Goal: Task Accomplishment & Management: Complete application form

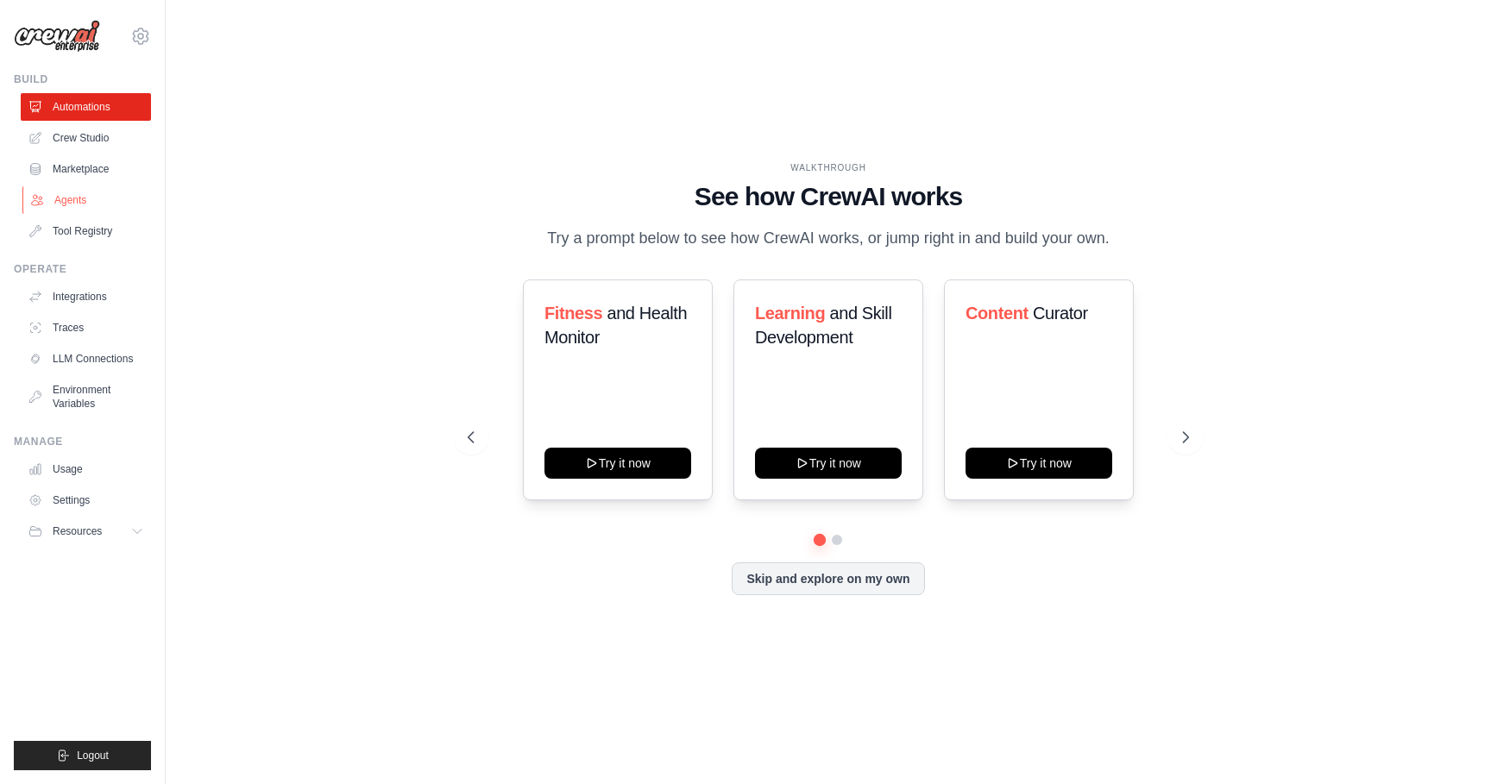
click at [47, 198] on link "Agents" at bounding box center [87, 200] width 130 height 28
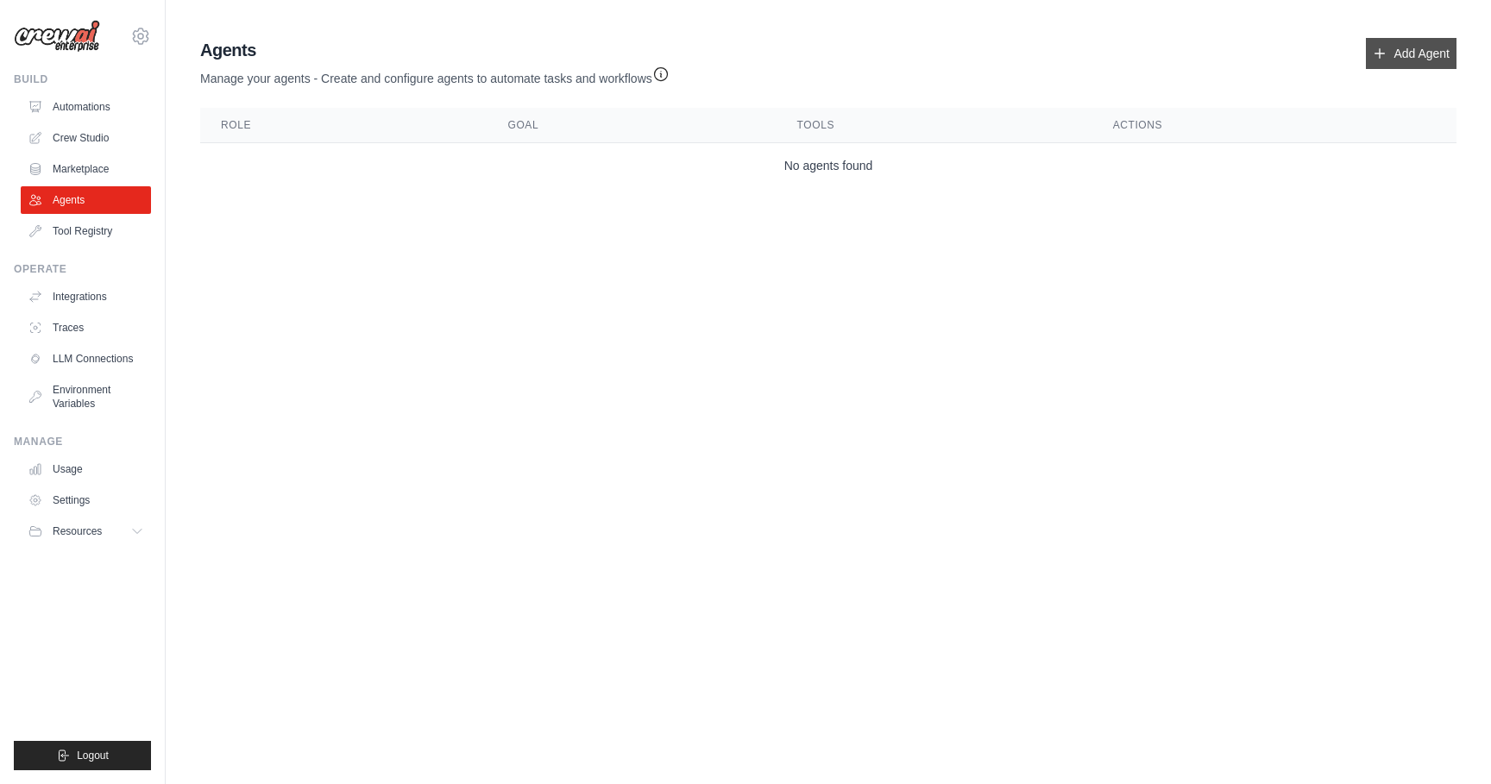
click at [1387, 54] on link "Add Agent" at bounding box center [1411, 53] width 91 height 31
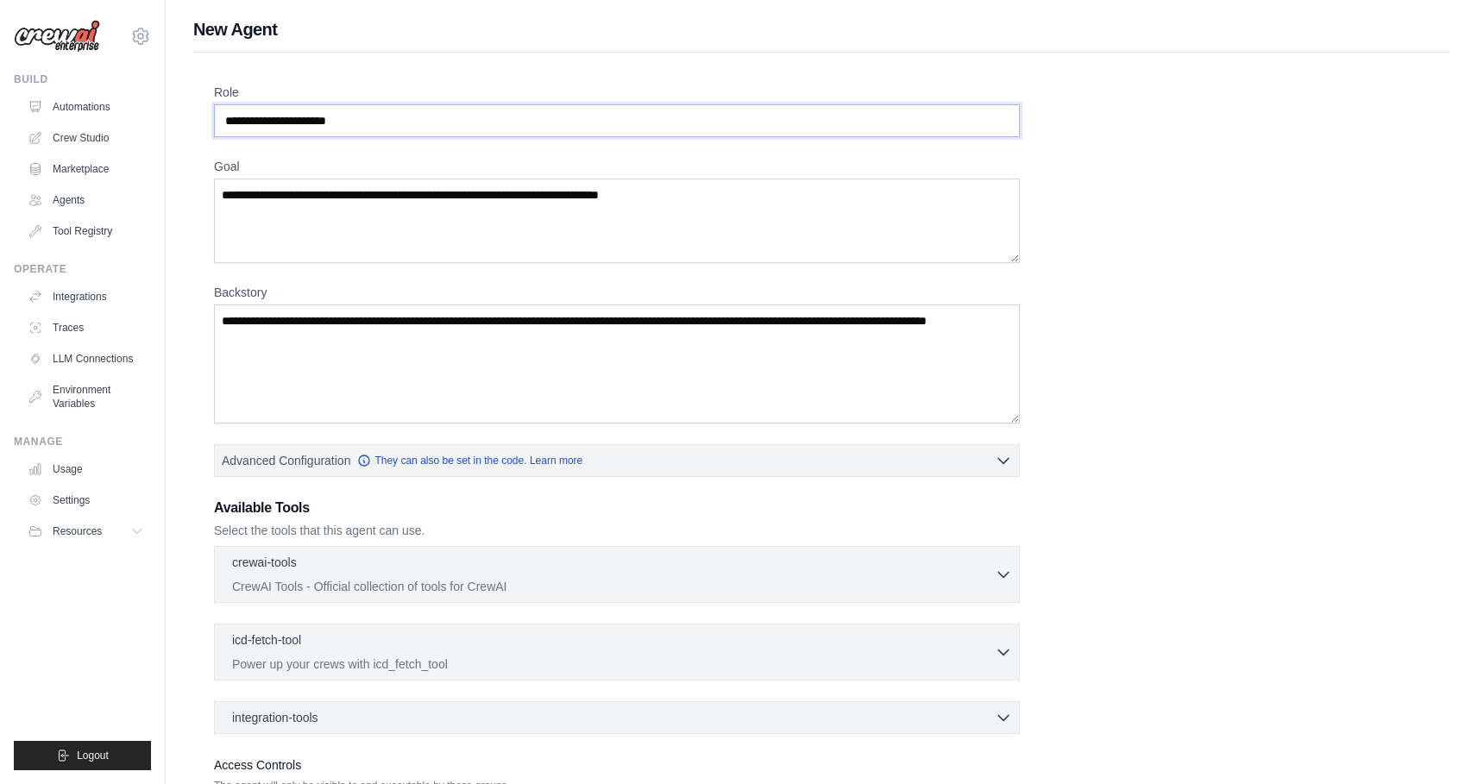
click at [393, 112] on input "Role" at bounding box center [617, 120] width 806 height 33
click at [296, 239] on textarea "Goal" at bounding box center [617, 221] width 806 height 85
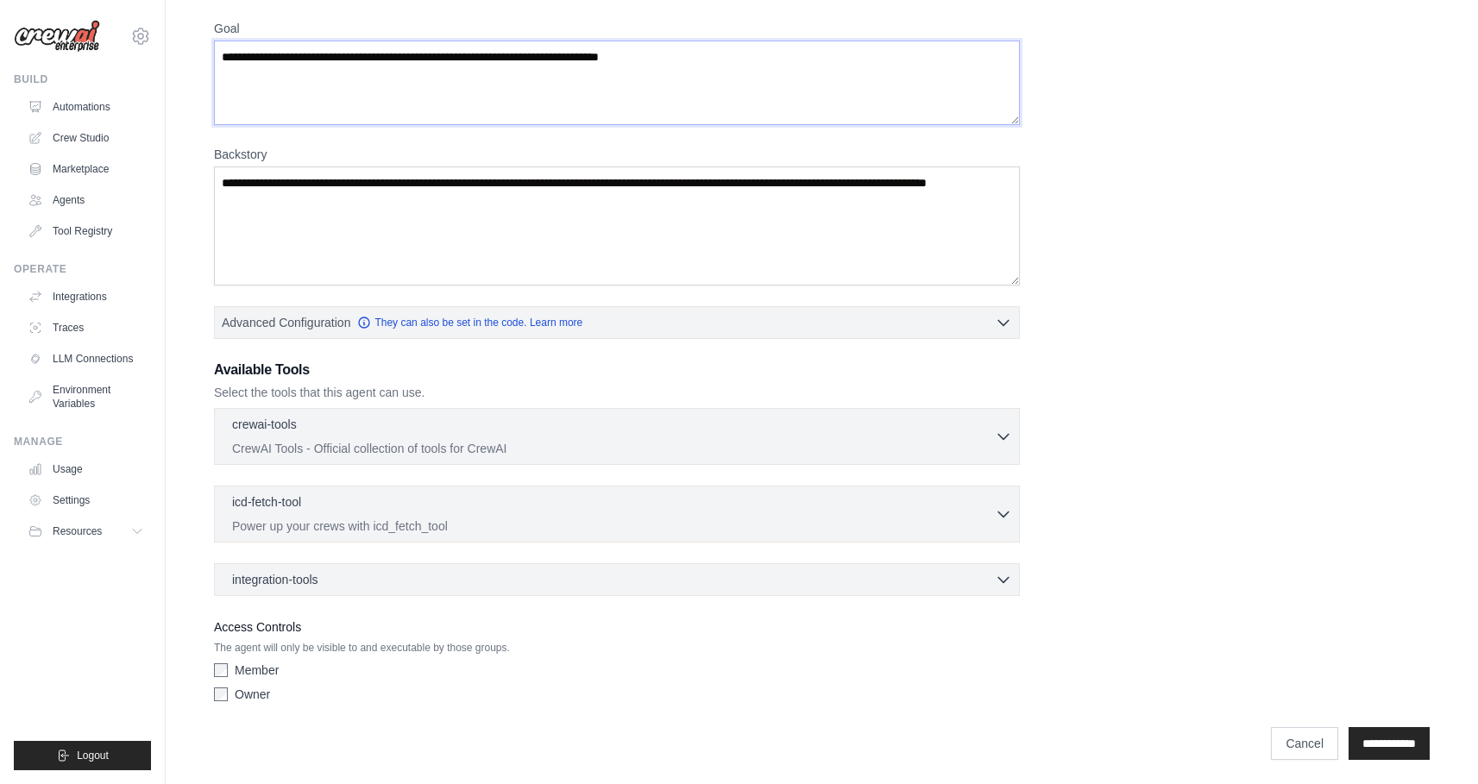
scroll to position [142, 0]
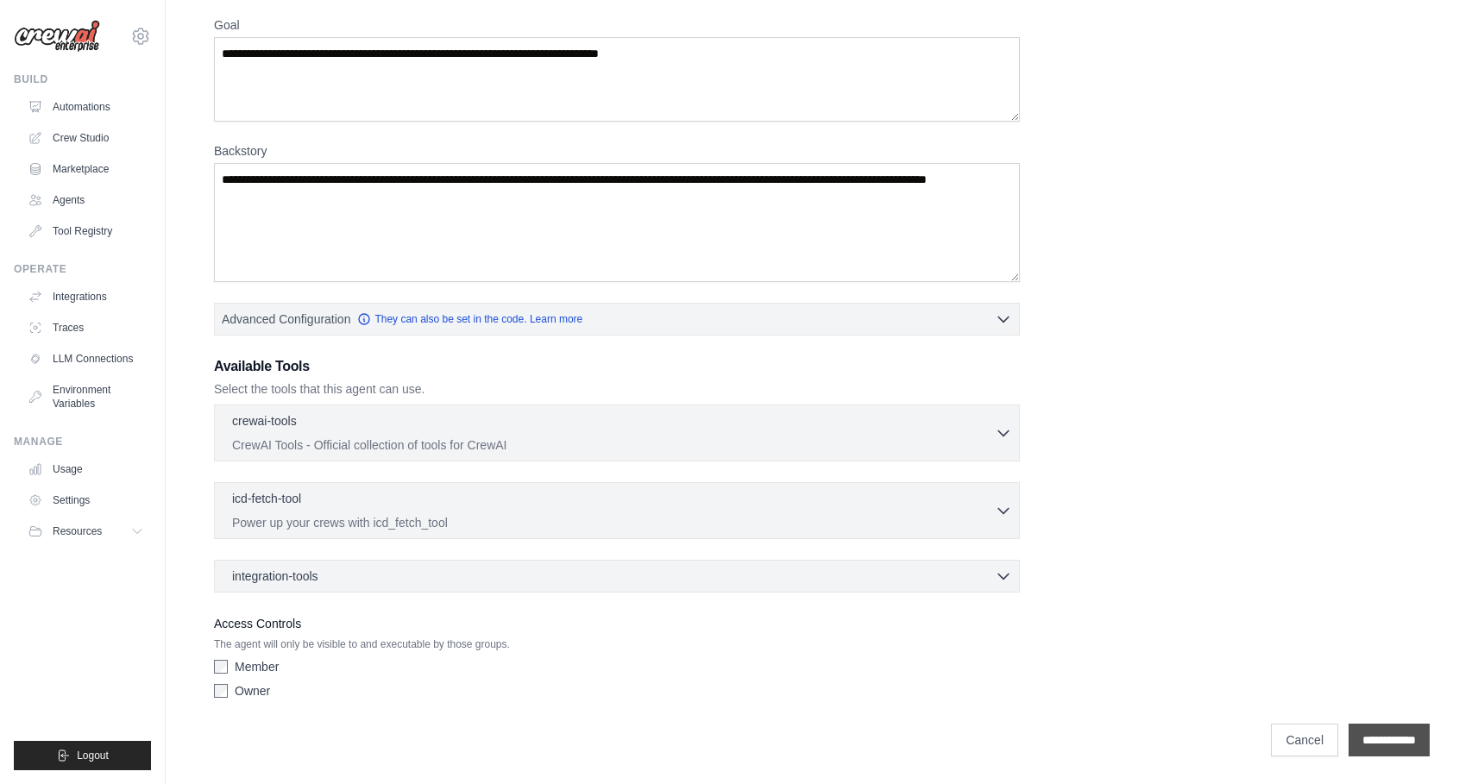
click at [1408, 748] on input "**********" at bounding box center [1389, 740] width 81 height 33
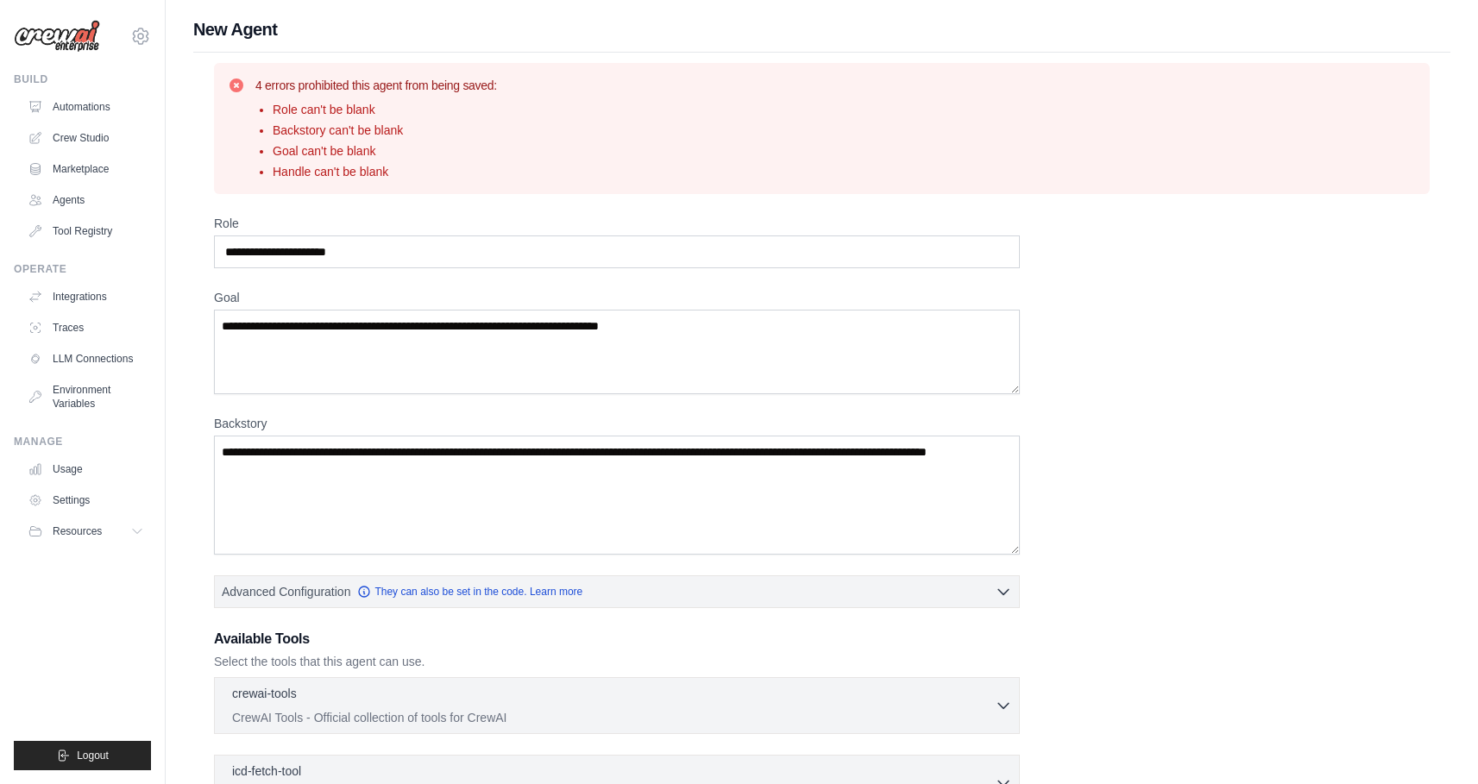
scroll to position [265, 0]
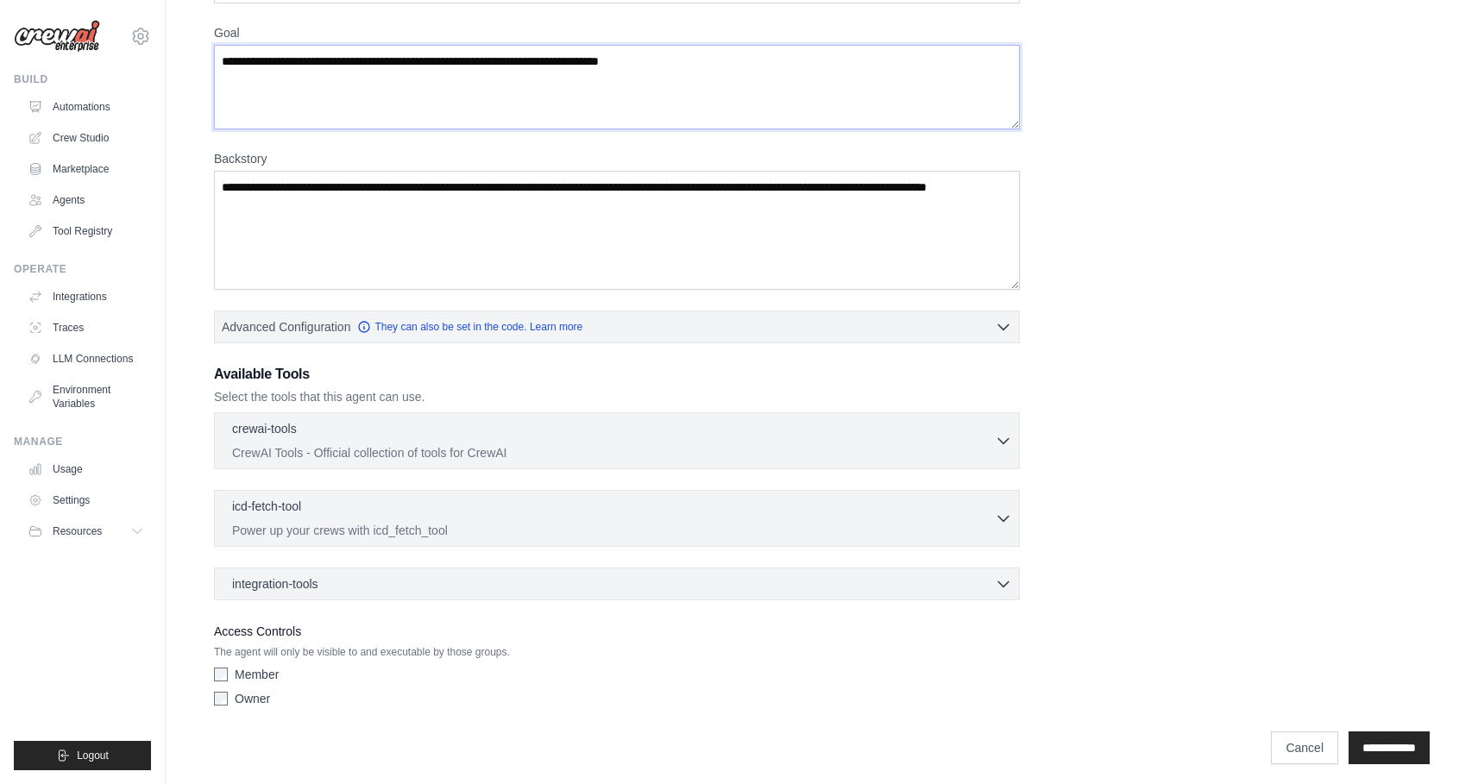
click at [752, 79] on textarea "Goal" at bounding box center [617, 87] width 806 height 85
click at [751, 79] on textarea "Goal" at bounding box center [617, 87] width 806 height 85
click at [684, 58] on textarea "Goal" at bounding box center [617, 87] width 806 height 85
click at [640, 85] on textarea "Goal" at bounding box center [617, 87] width 806 height 85
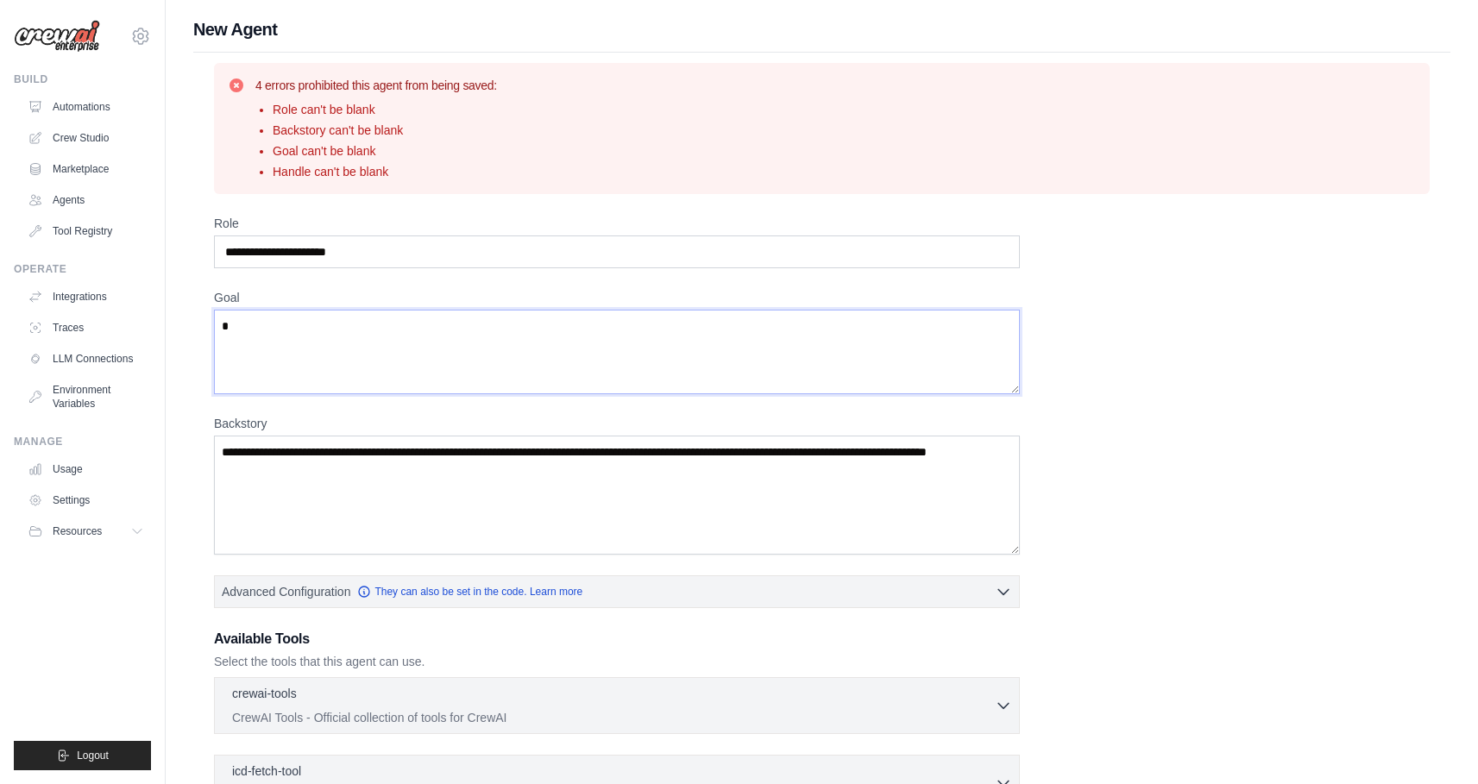
type textarea "*"
click at [341, 252] on input "Role" at bounding box center [617, 252] width 806 height 33
type input "********"
type textarea "*"
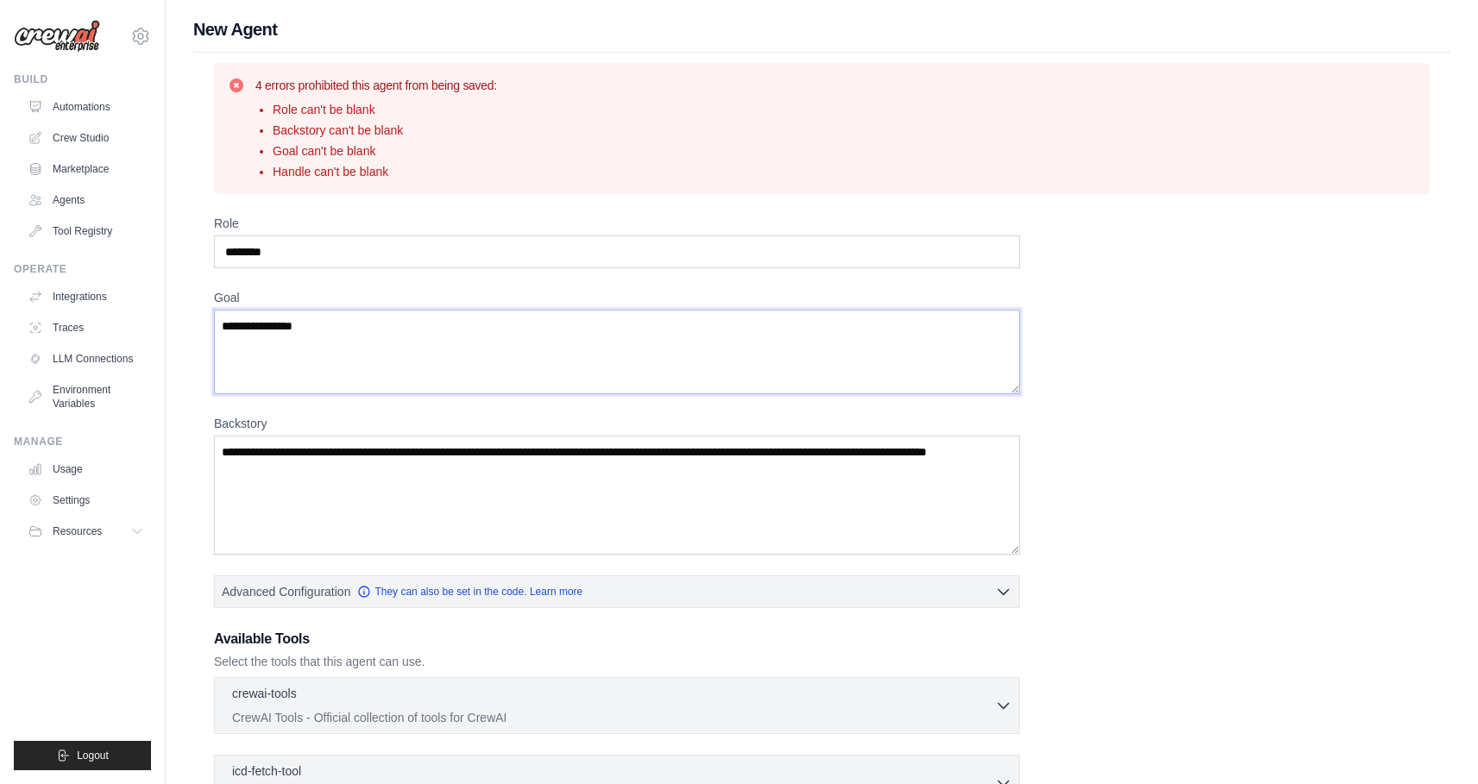
type textarea "**********"
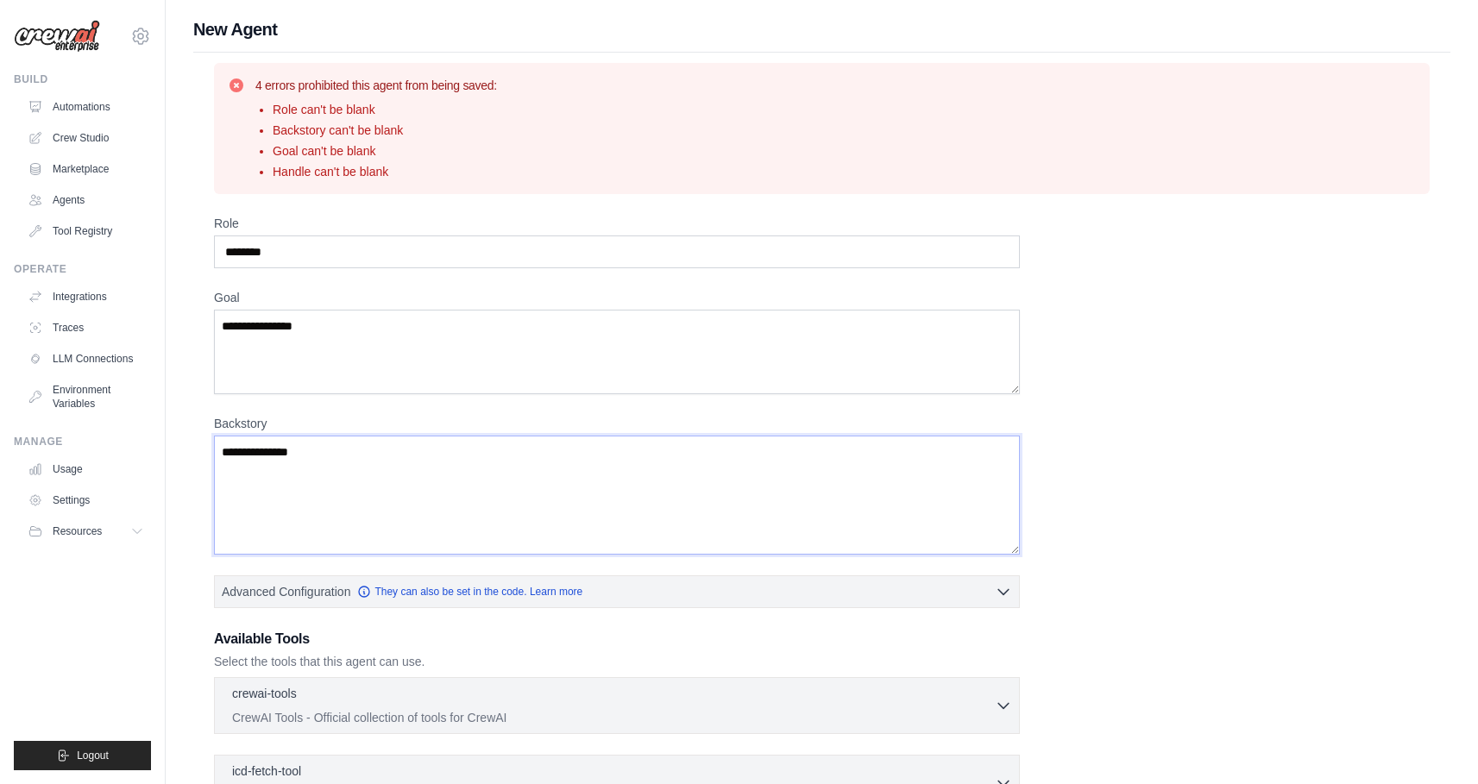
type textarea "**********"
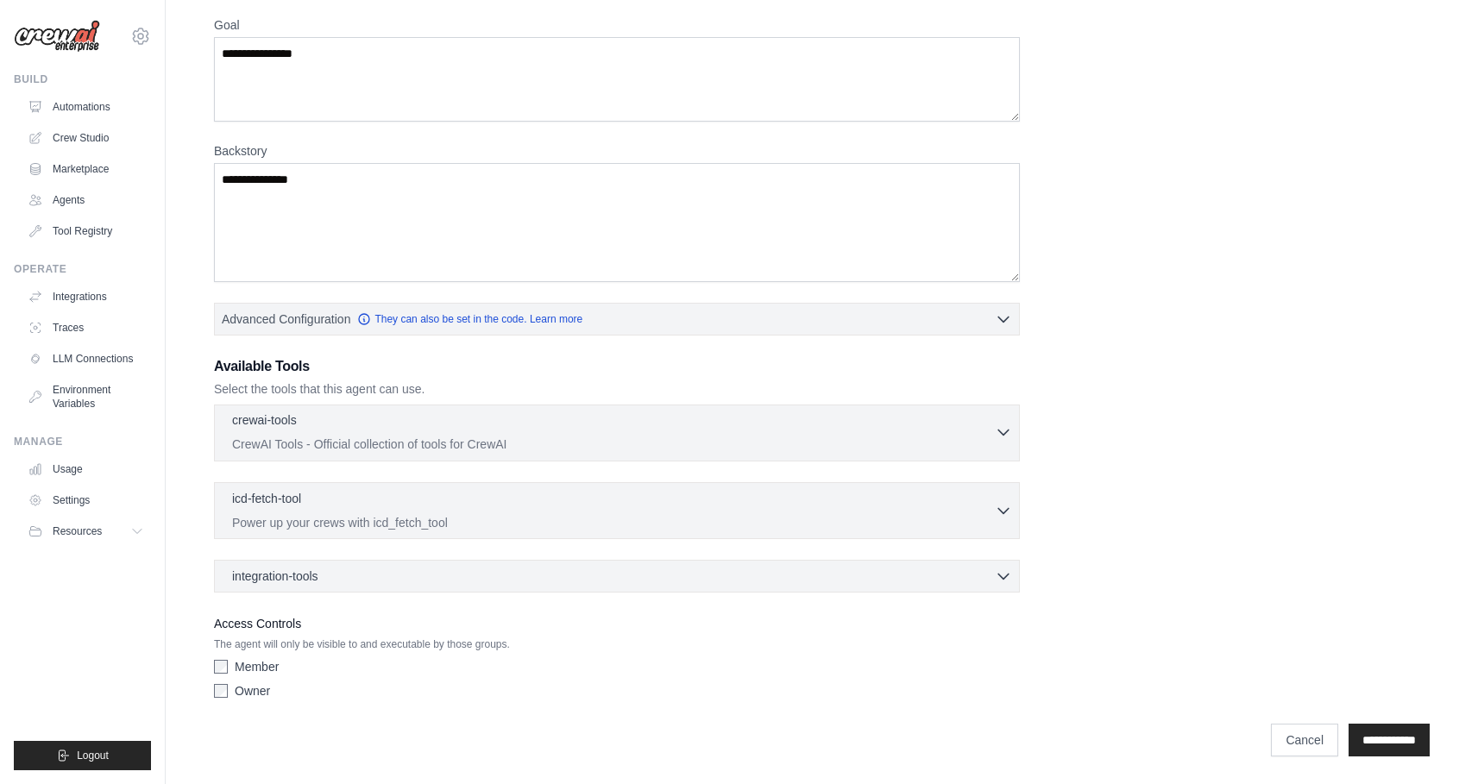
click at [434, 438] on p "CrewAI Tools - Official collection of tools for CrewAI" at bounding box center [613, 444] width 763 height 17
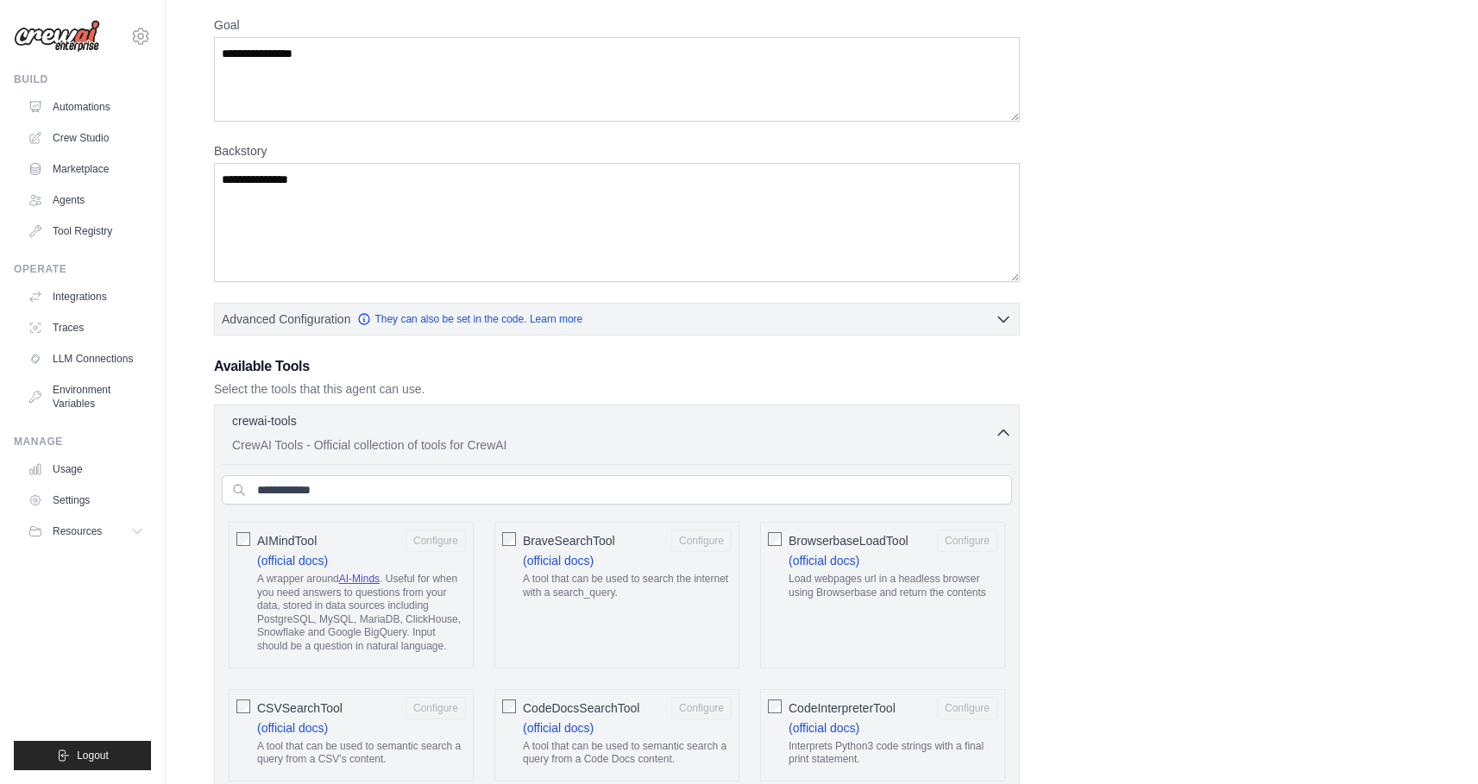
click at [229, 530] on div "AIMindTool Configure (official docs) A wrapper around AI-Minds . Useful for whe…" at bounding box center [351, 595] width 245 height 147
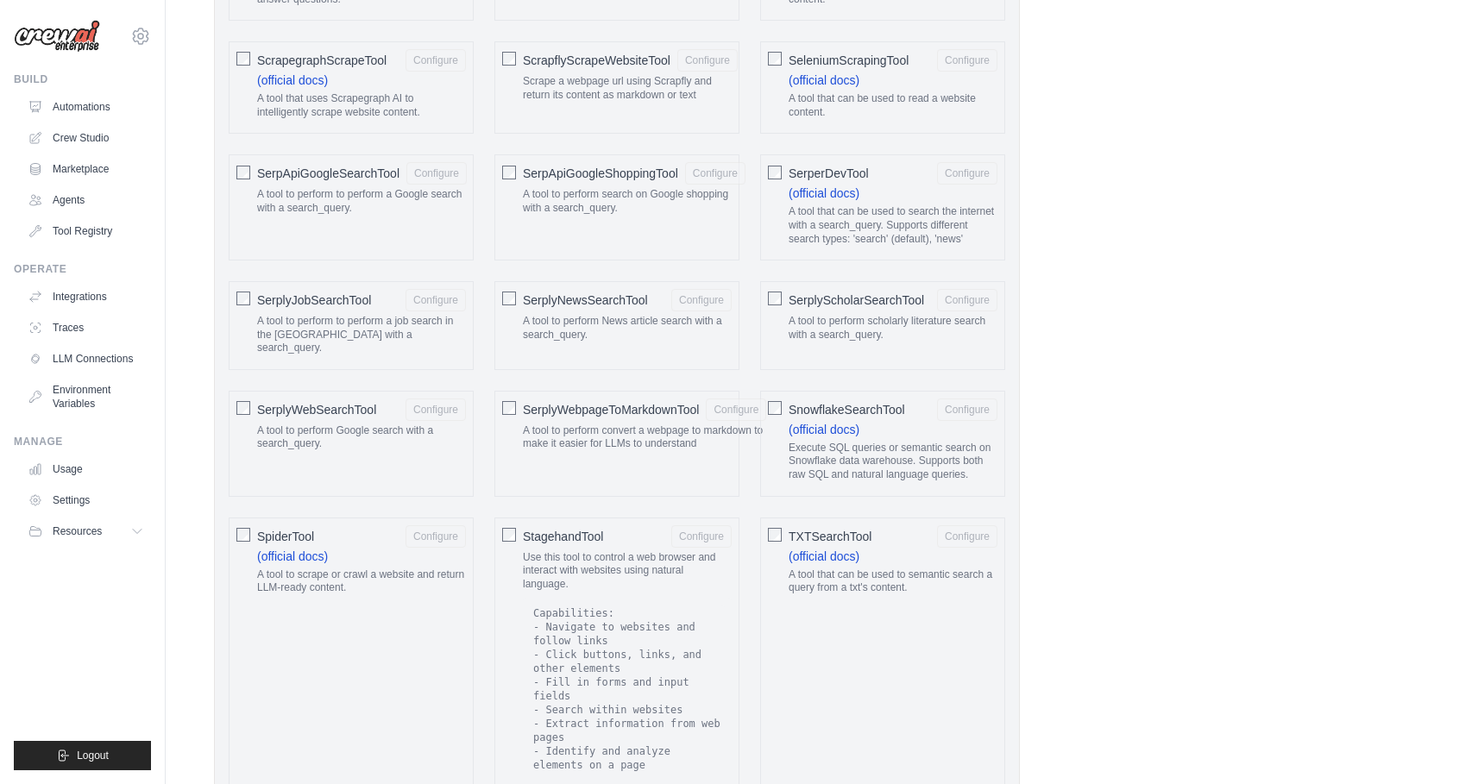
scroll to position [3236, 0]
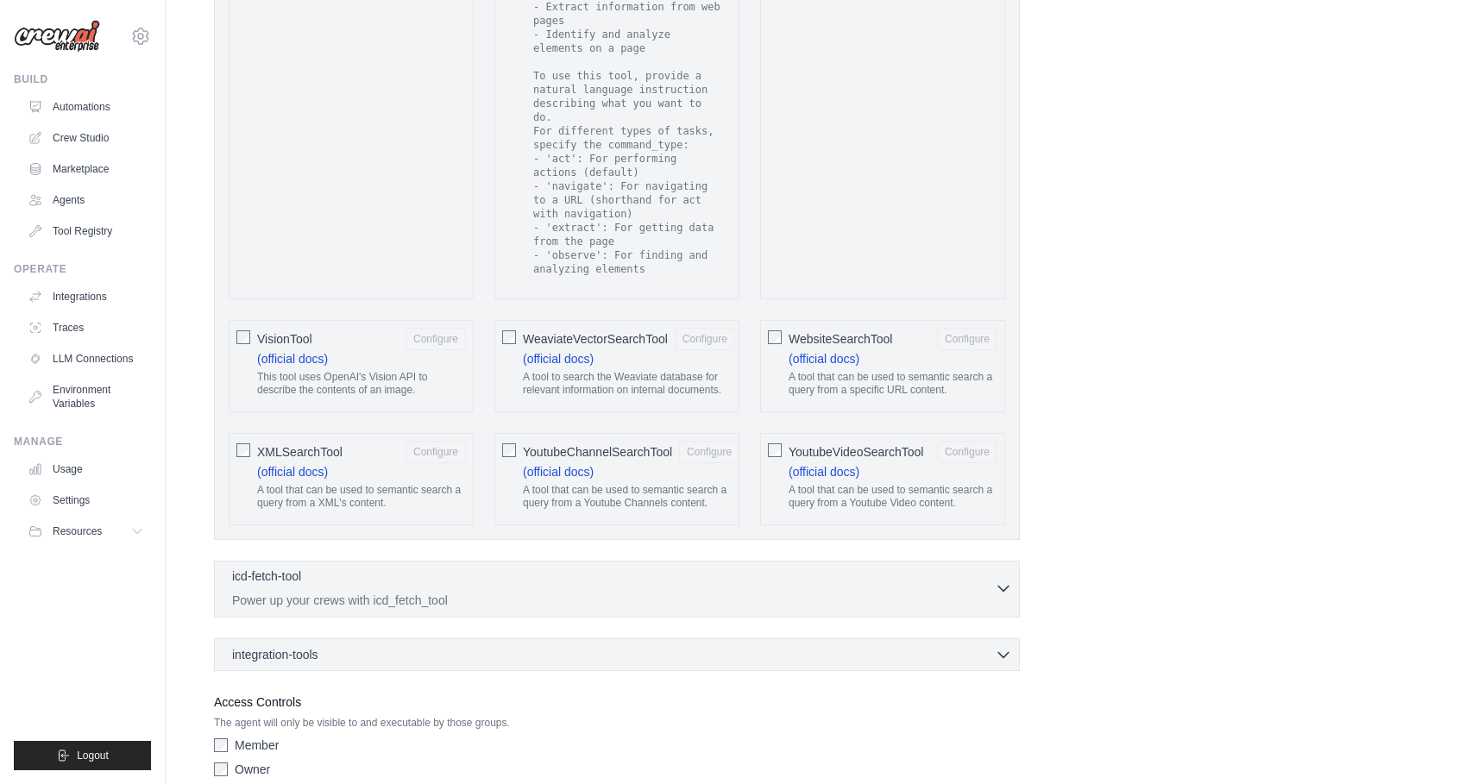
click at [383, 568] on div "icd-fetch-tool 0 selected" at bounding box center [613, 578] width 763 height 21
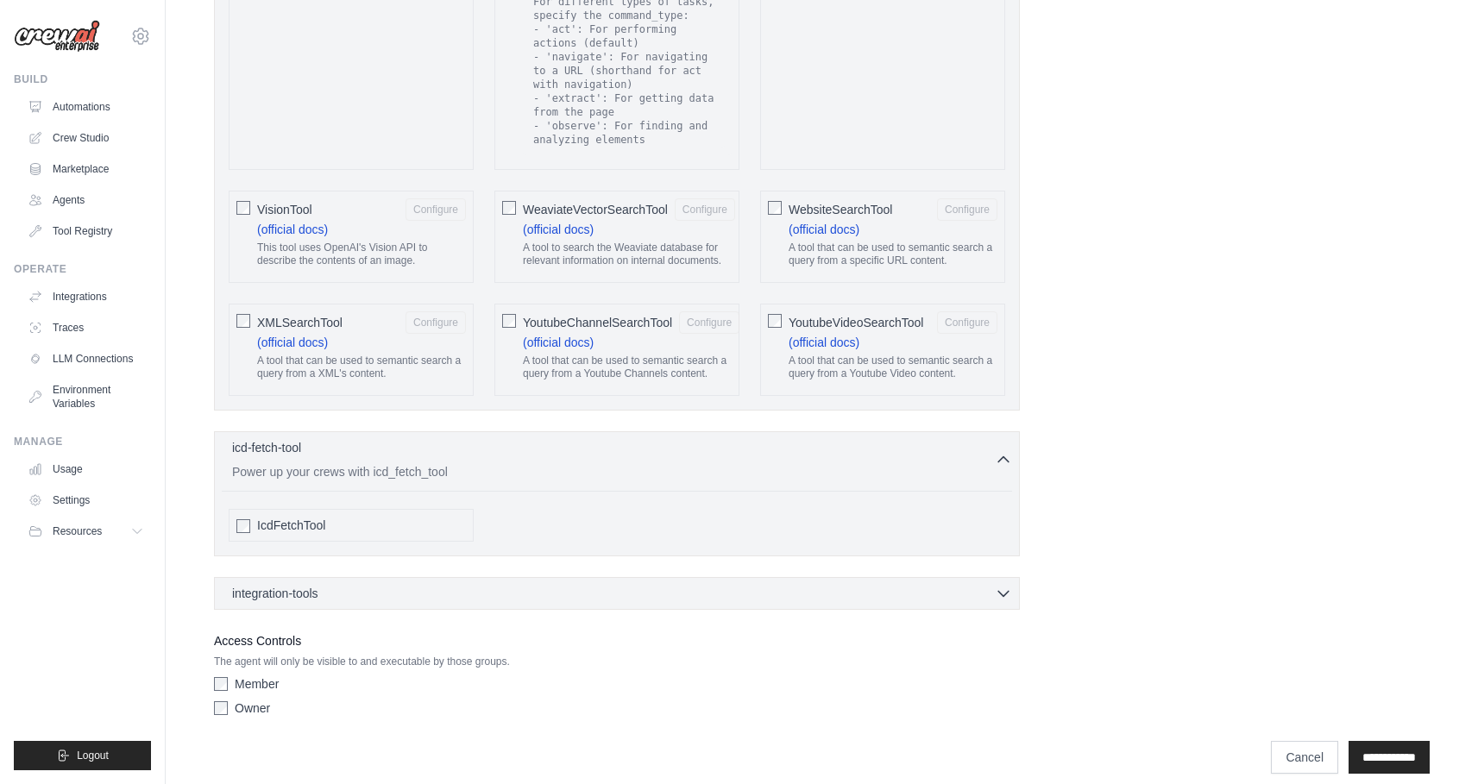
scroll to position [3369, 0]
click at [1364, 742] on input "**********" at bounding box center [1389, 754] width 81 height 33
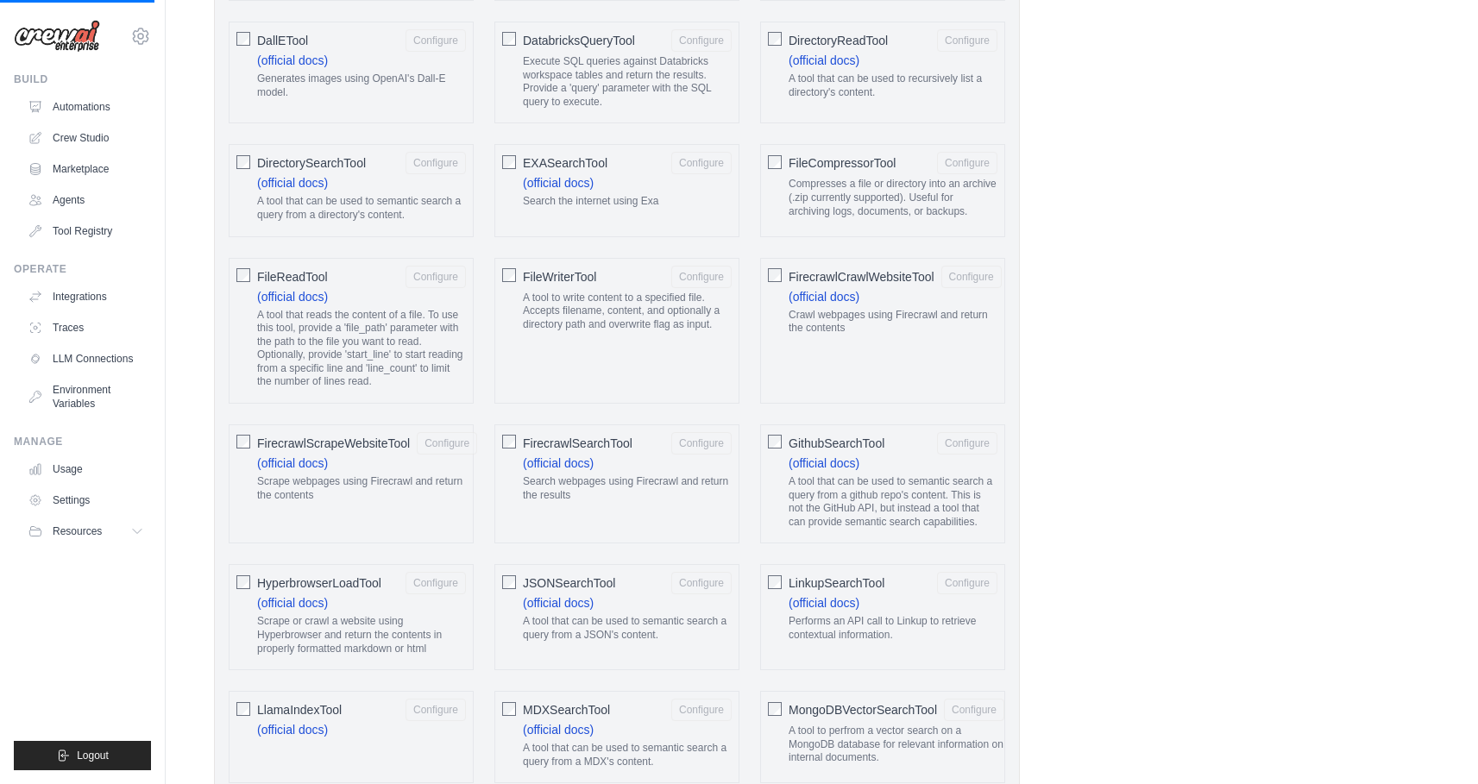
scroll to position [79, 0]
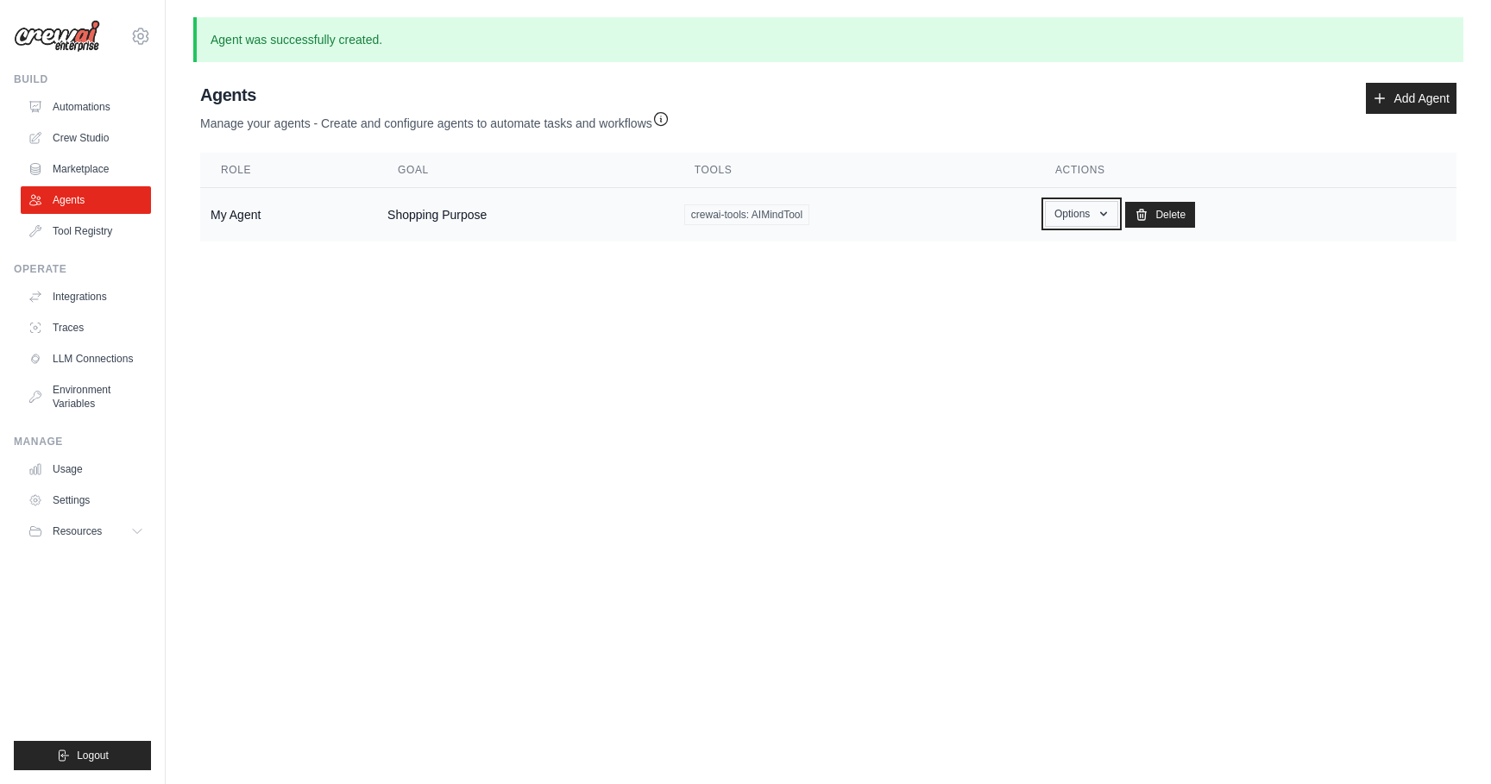
click at [1053, 214] on button "Options" at bounding box center [1081, 214] width 73 height 26
click at [1035, 247] on link "Show" at bounding box center [1056, 253] width 124 height 31
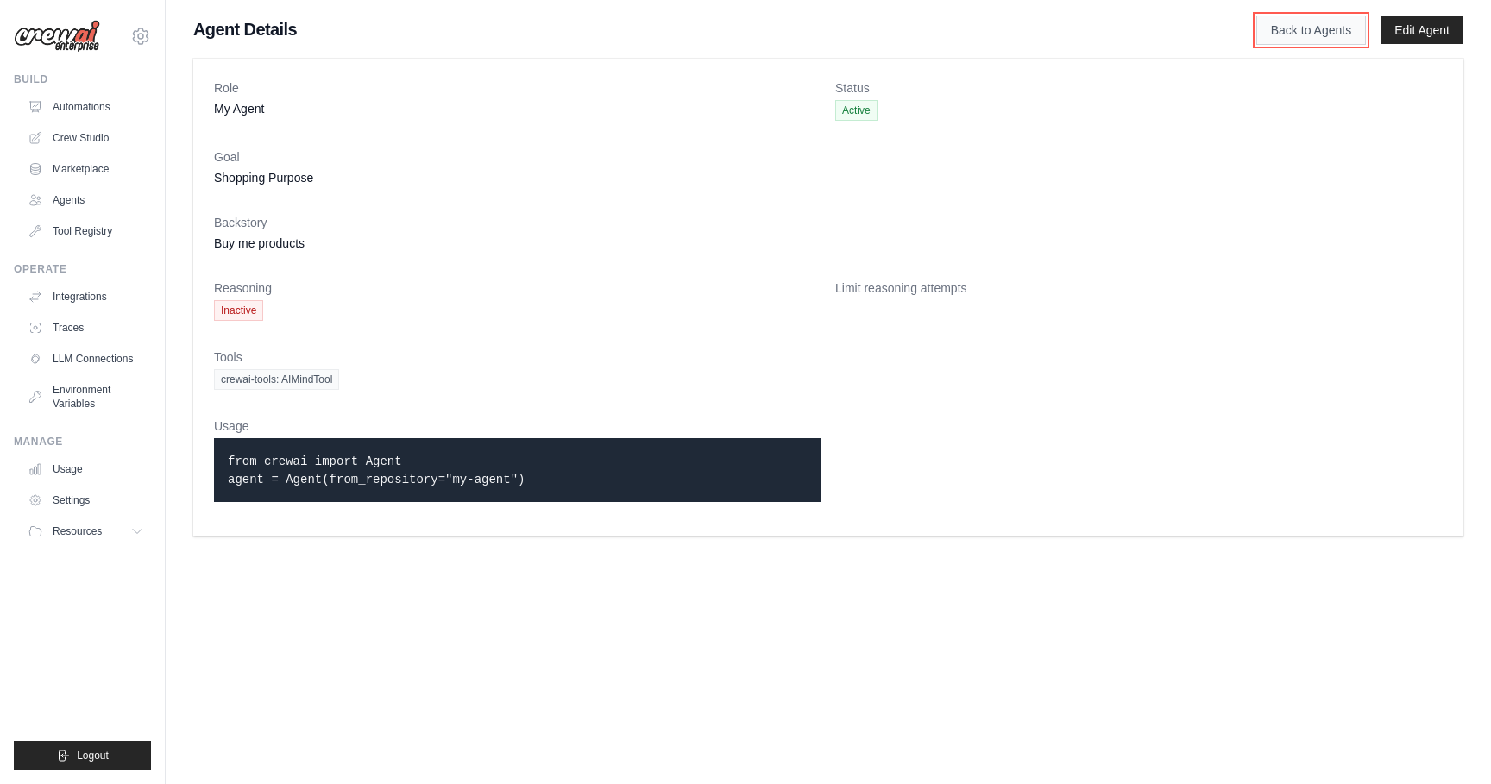
click at [1311, 28] on link "Back to Agents" at bounding box center [1312, 30] width 110 height 29
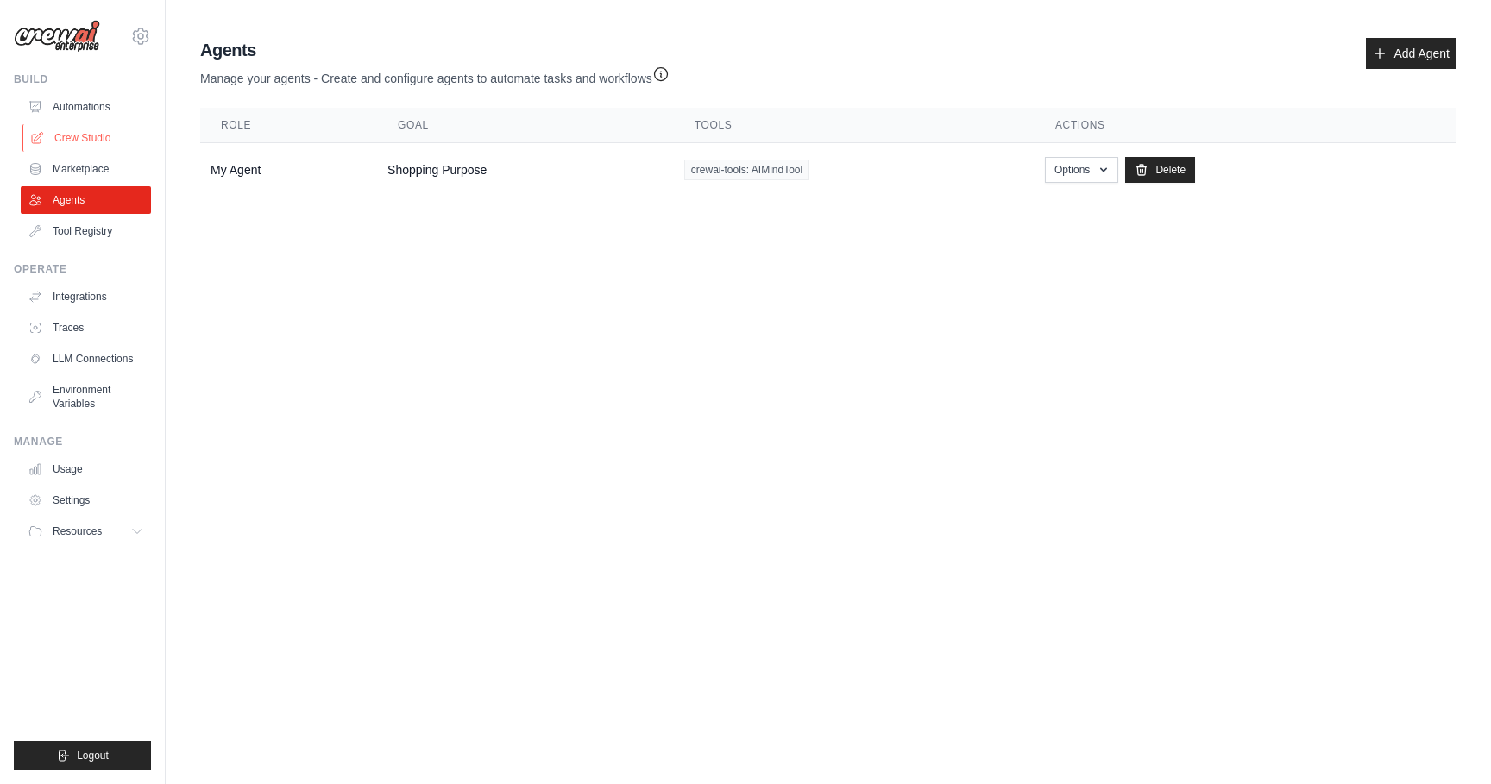
click at [98, 137] on link "Crew Studio" at bounding box center [87, 138] width 130 height 28
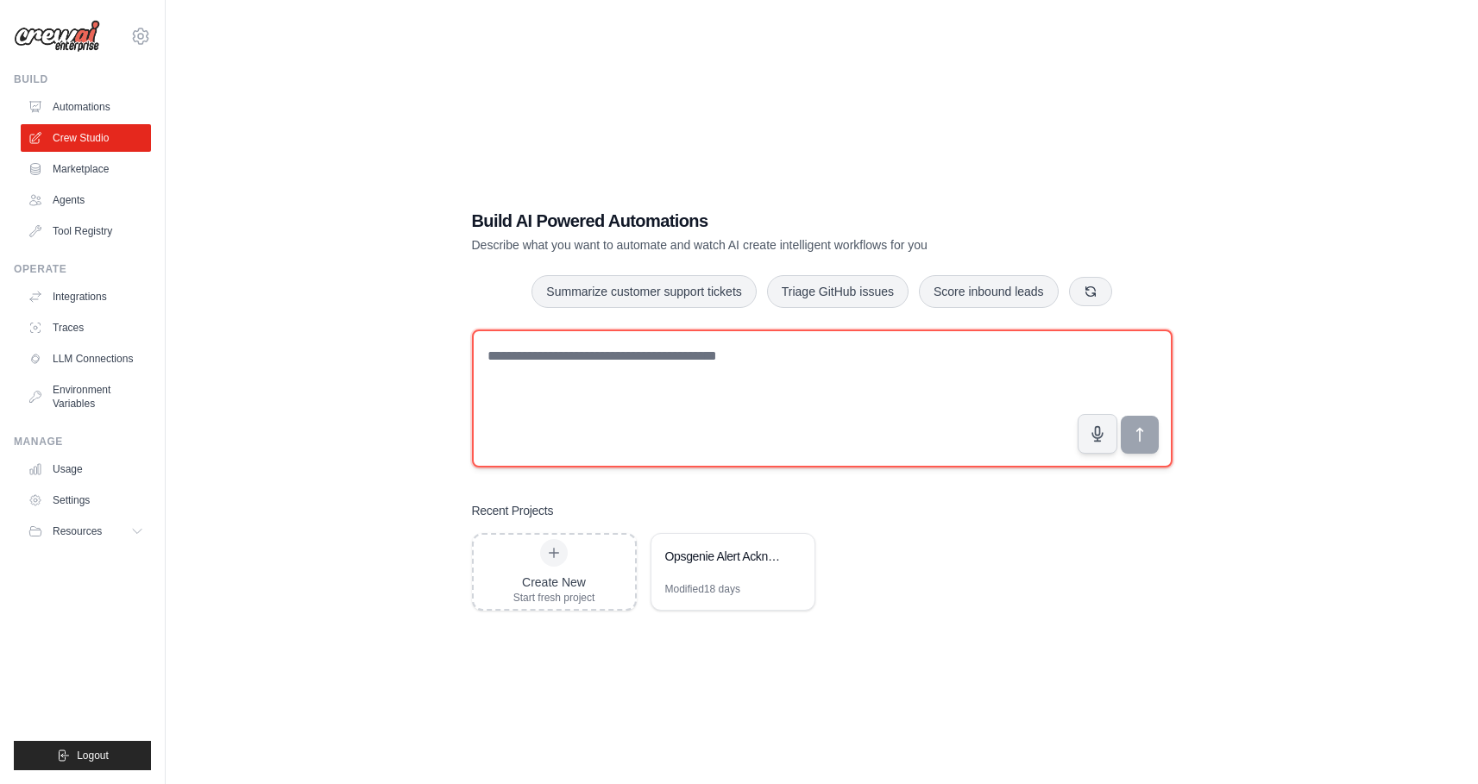
click at [667, 383] on textarea at bounding box center [822, 399] width 701 height 138
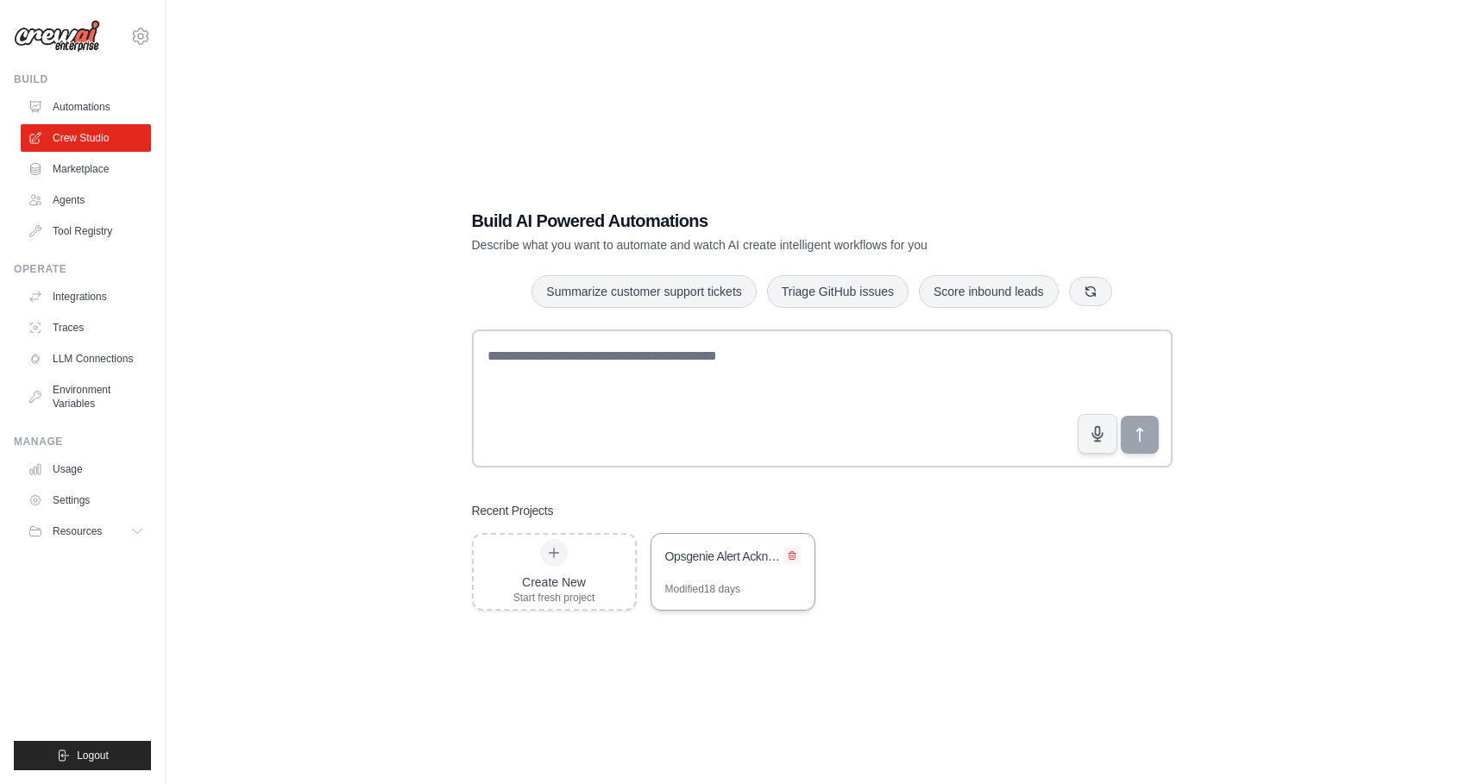
click at [798, 558] on button at bounding box center [792, 555] width 17 height 17
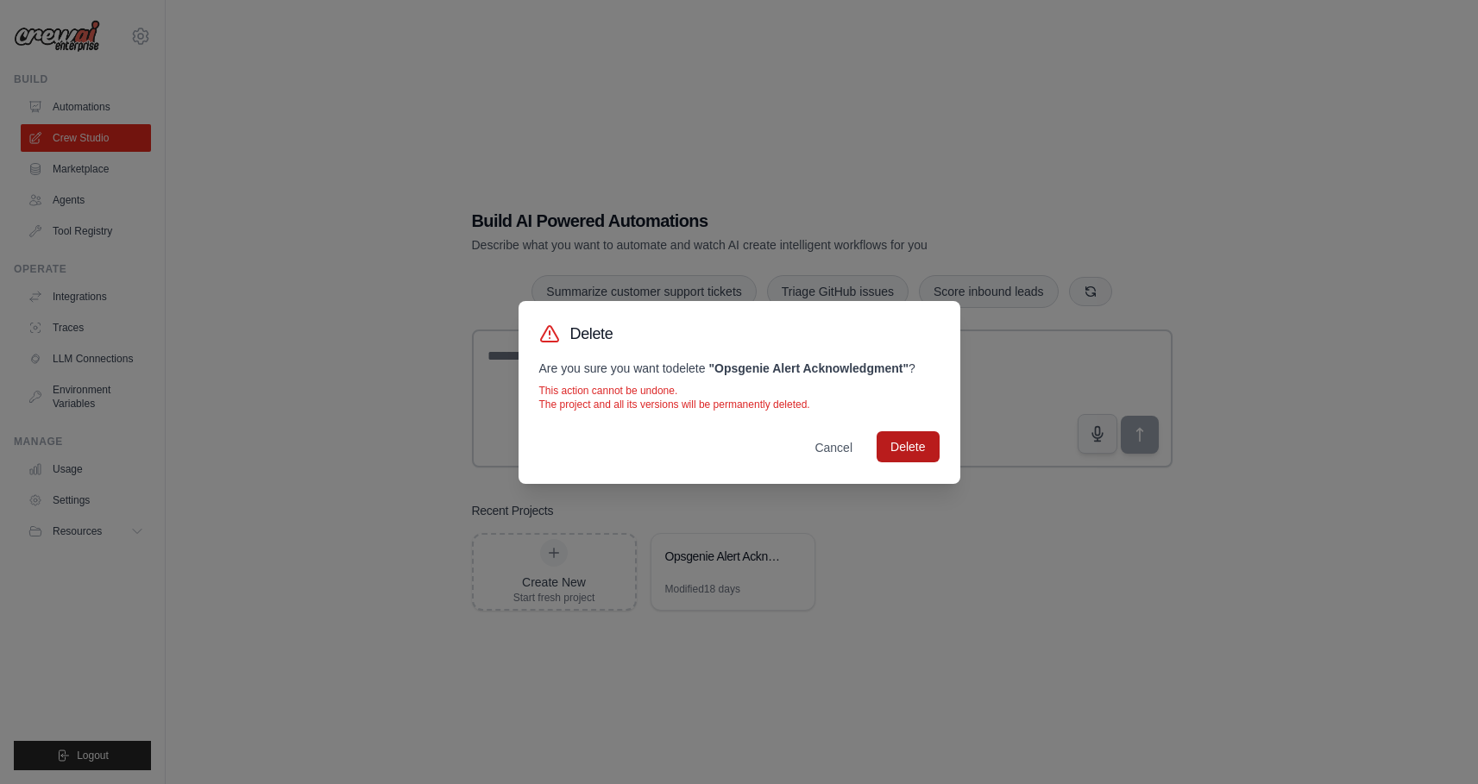
click at [917, 452] on button "Delete" at bounding box center [908, 447] width 62 height 31
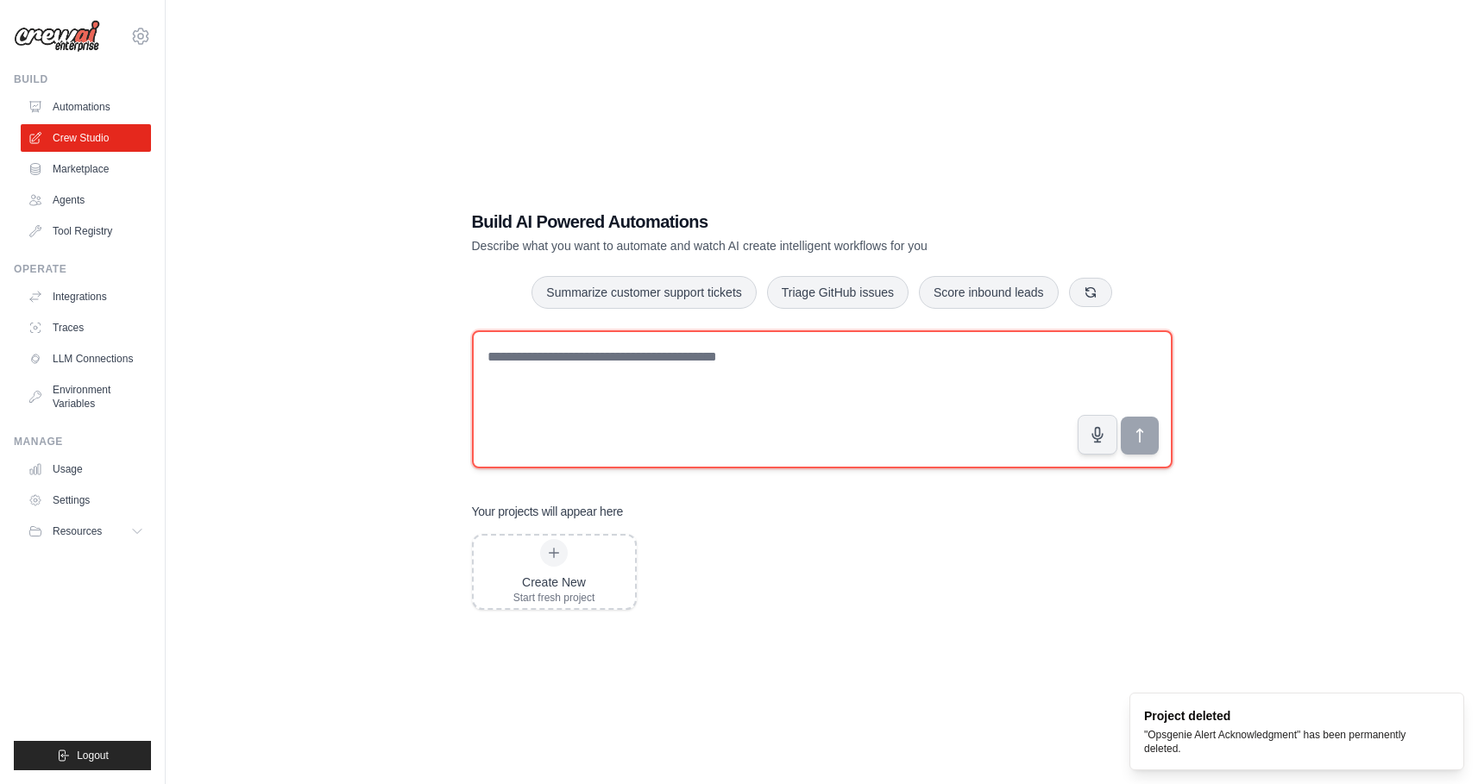
click at [748, 410] on textarea at bounding box center [822, 400] width 701 height 138
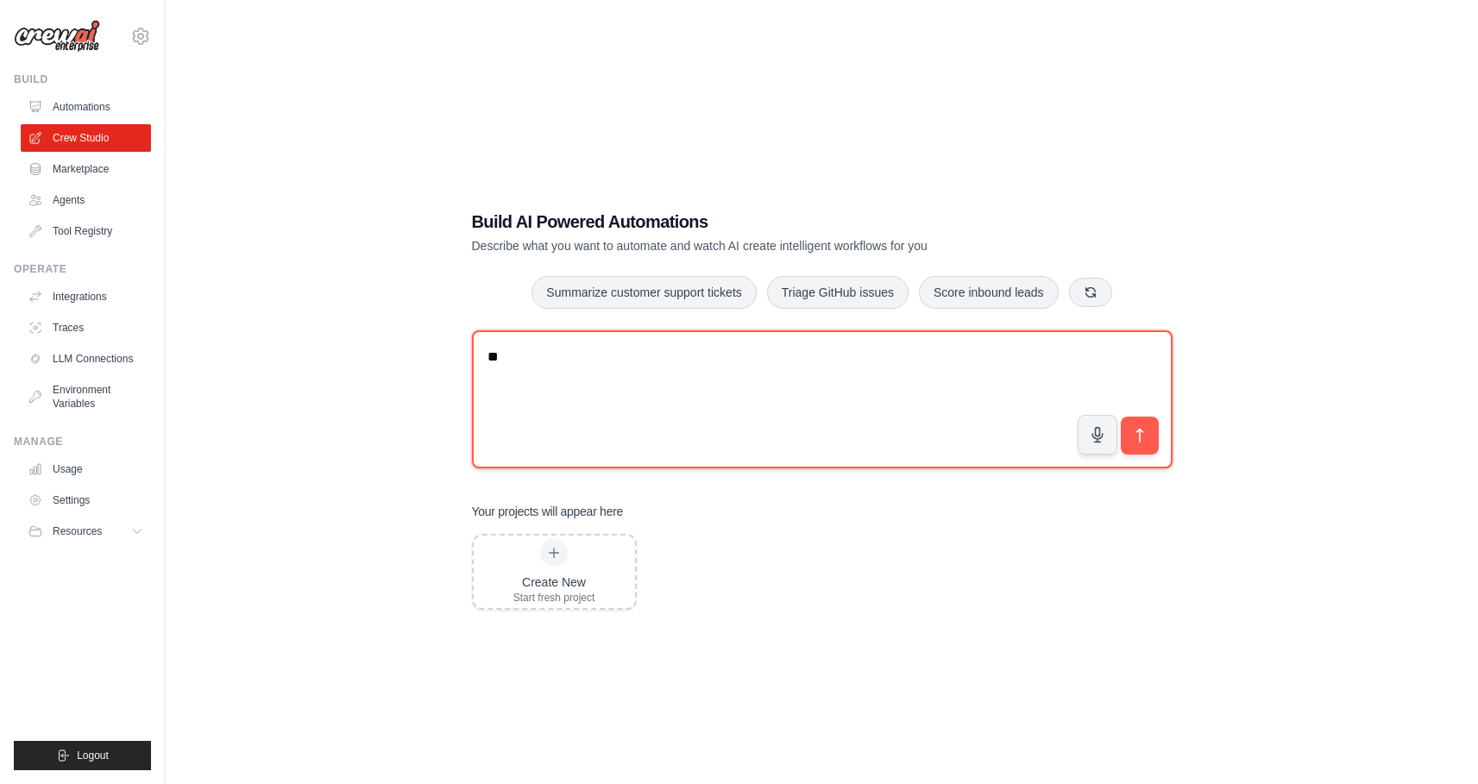
type textarea "*"
type textarea "**********"
drag, startPoint x: 845, startPoint y: 374, endPoint x: 457, endPoint y: 373, distance: 387.5
click at [457, 373] on div "**********" at bounding box center [822, 410] width 742 height 456
drag, startPoint x: 873, startPoint y: 373, endPoint x: 280, endPoint y: 345, distance: 593.5
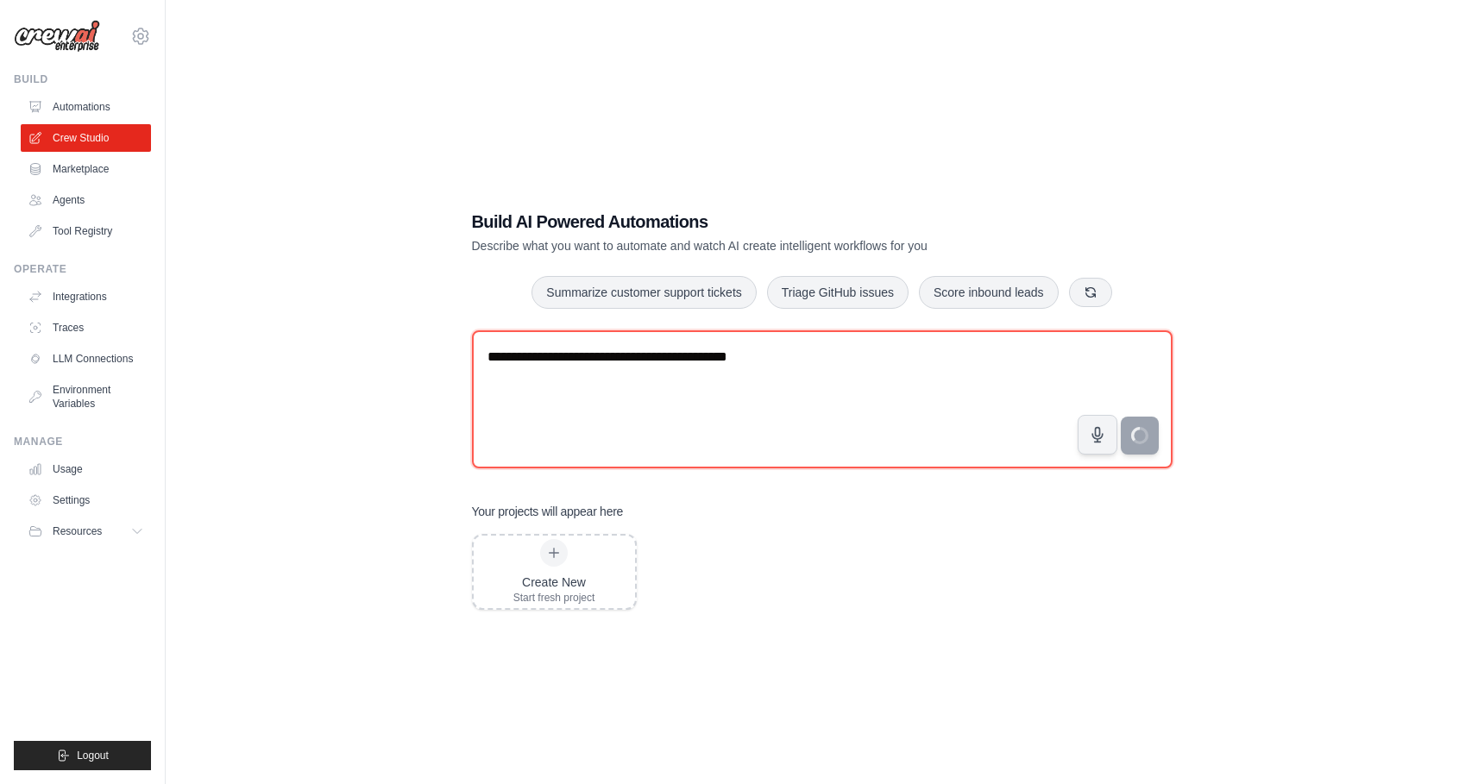
click at [280, 345] on div "**********" at bounding box center [821, 409] width 1257 height 784
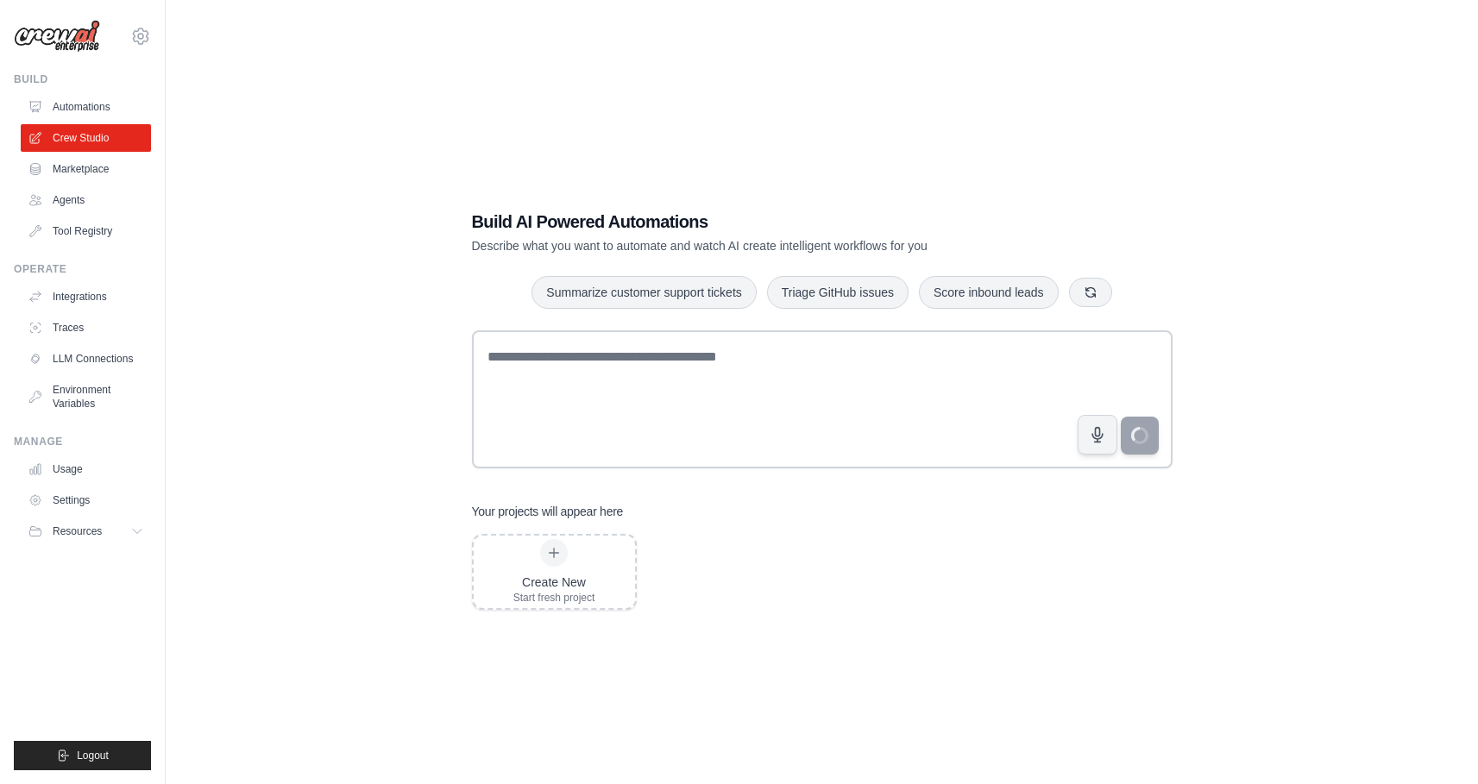
click at [284, 311] on div "Build AI Powered Automations Describe what you want to automate and watch AI cr…" at bounding box center [821, 409] width 1257 height 784
click at [83, 173] on link "Marketplace" at bounding box center [87, 169] width 130 height 28
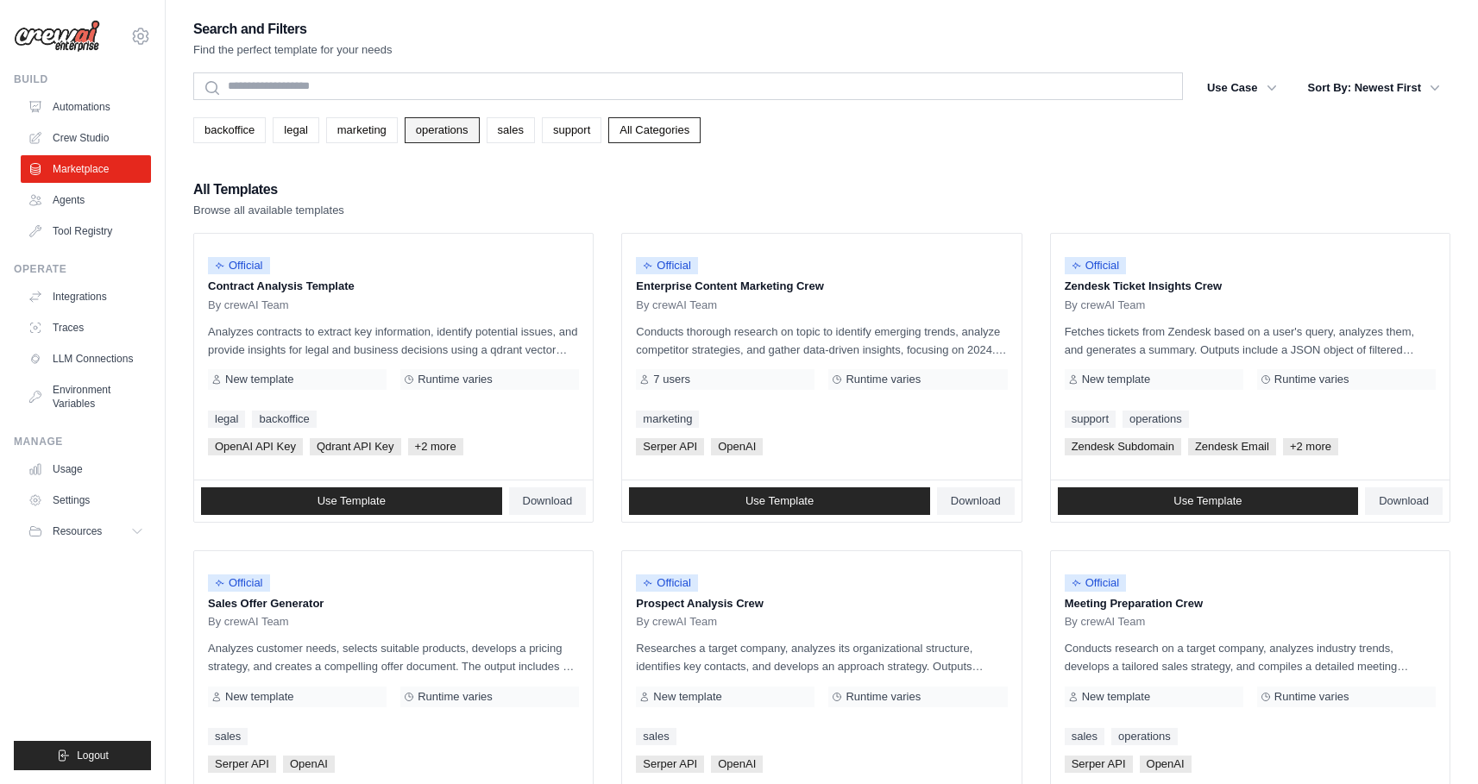
click at [446, 133] on link "operations" at bounding box center [442, 130] width 75 height 26
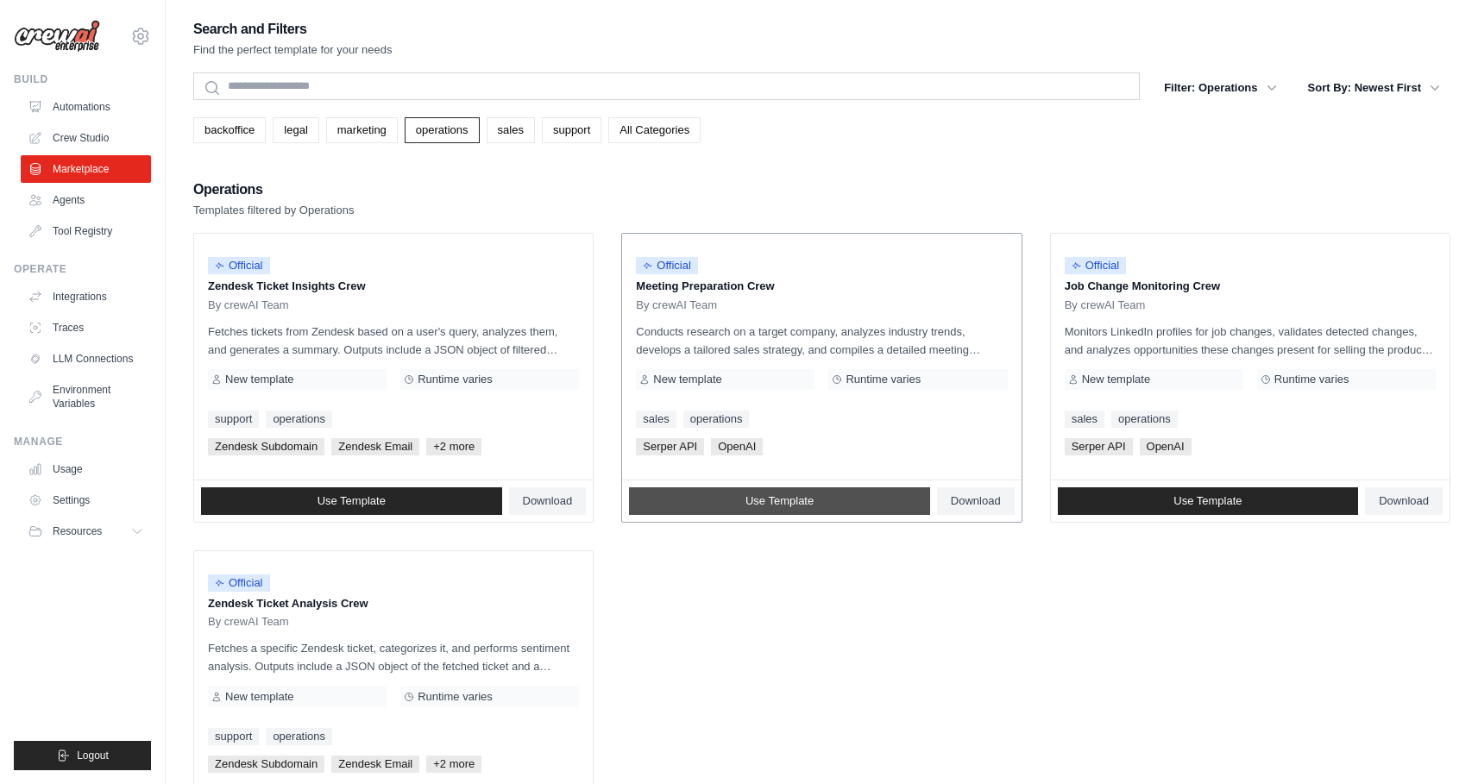
click at [847, 500] on link "Use Template" at bounding box center [779, 502] width 301 height 28
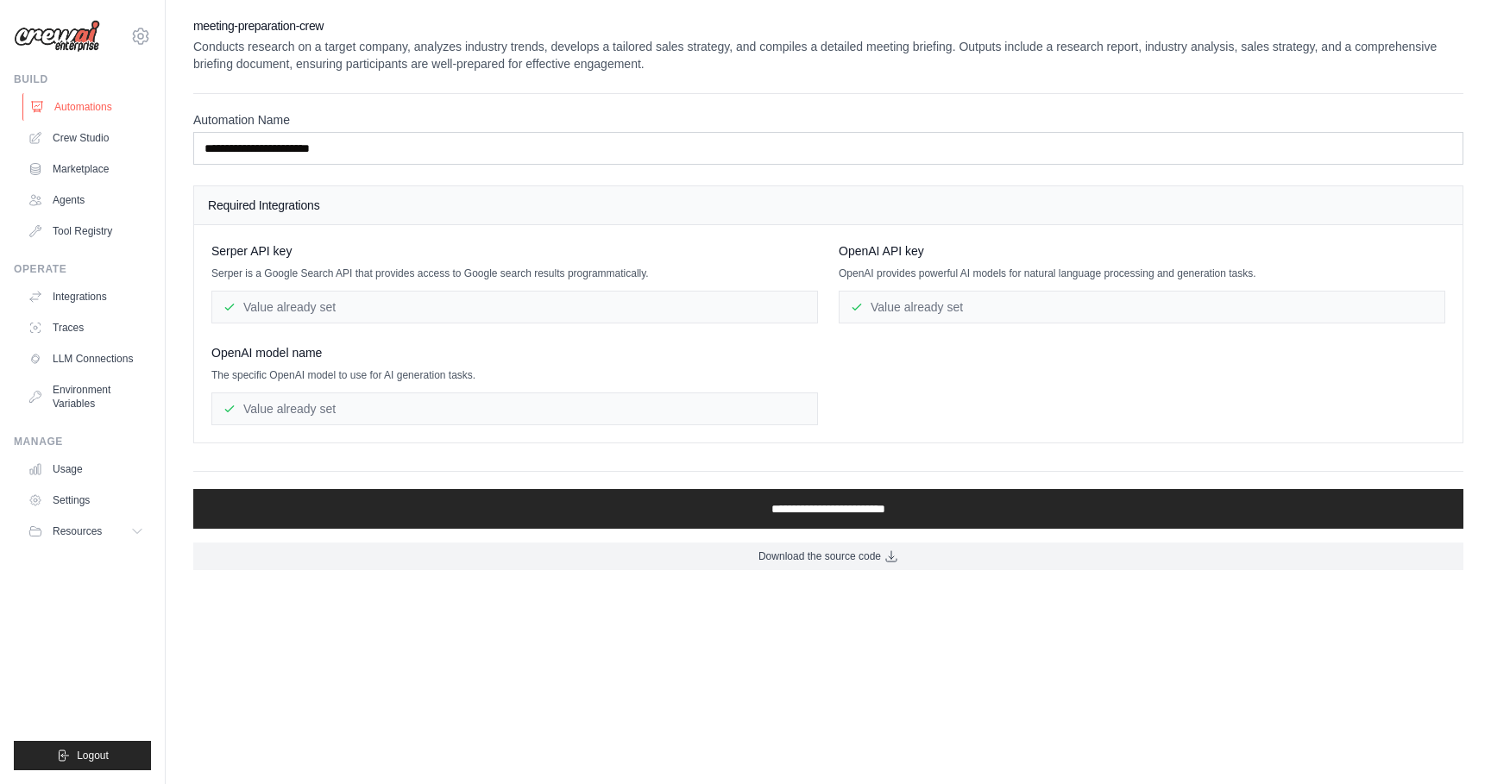
click at [80, 93] on link "Automations" at bounding box center [87, 107] width 130 height 28
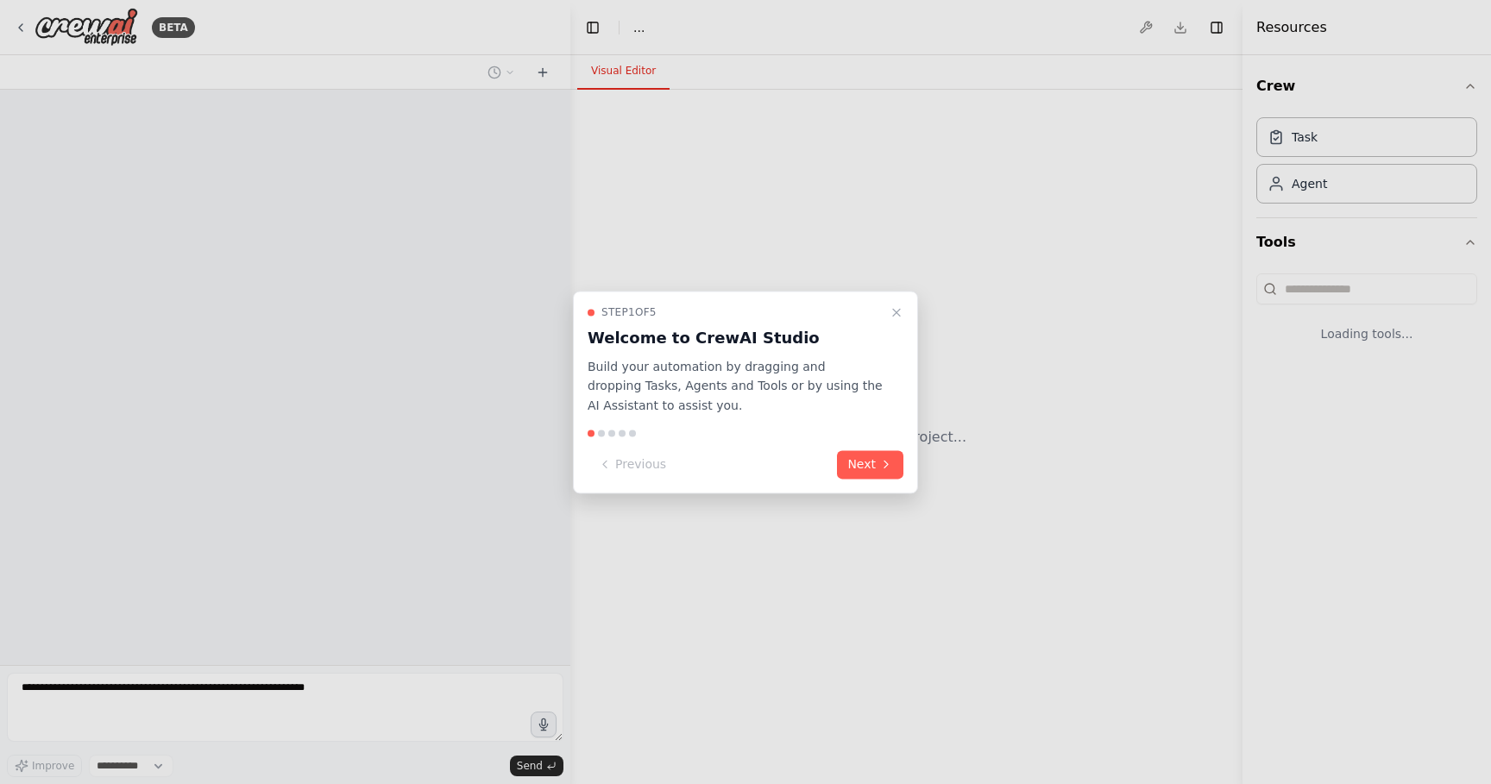
select select "****"
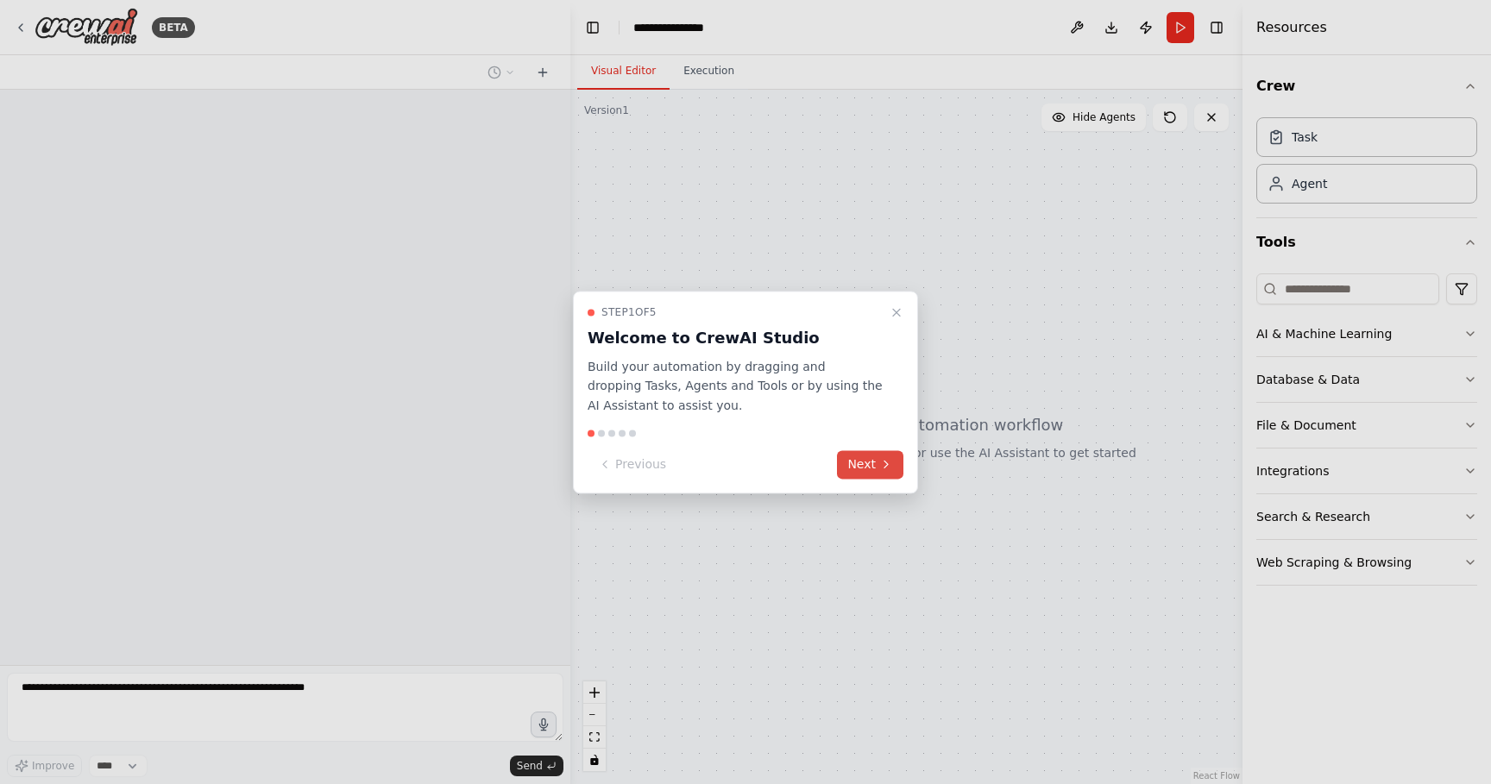
click at [879, 469] on icon at bounding box center [886, 465] width 14 height 14
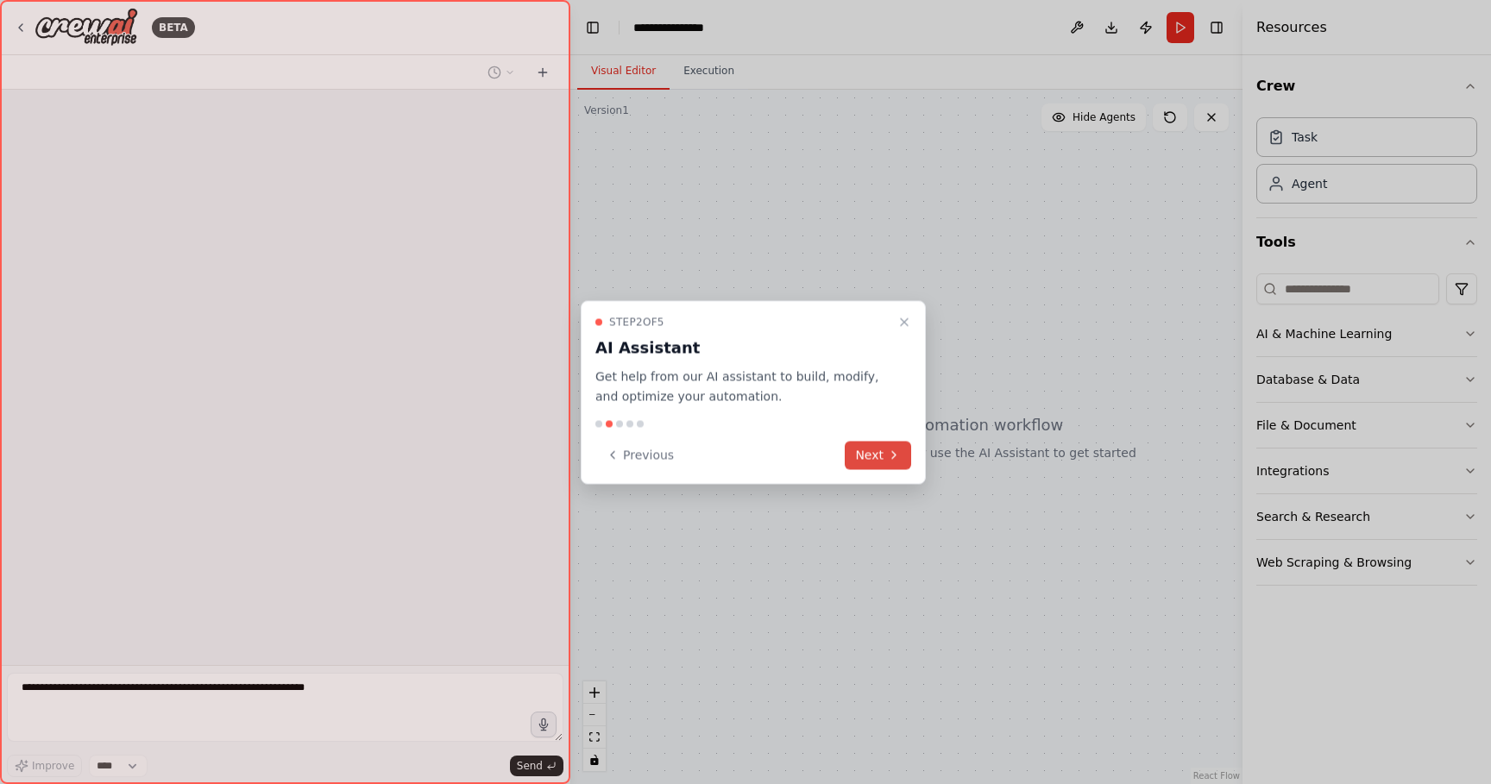
click at [879, 469] on button "Next" at bounding box center [878, 455] width 66 height 28
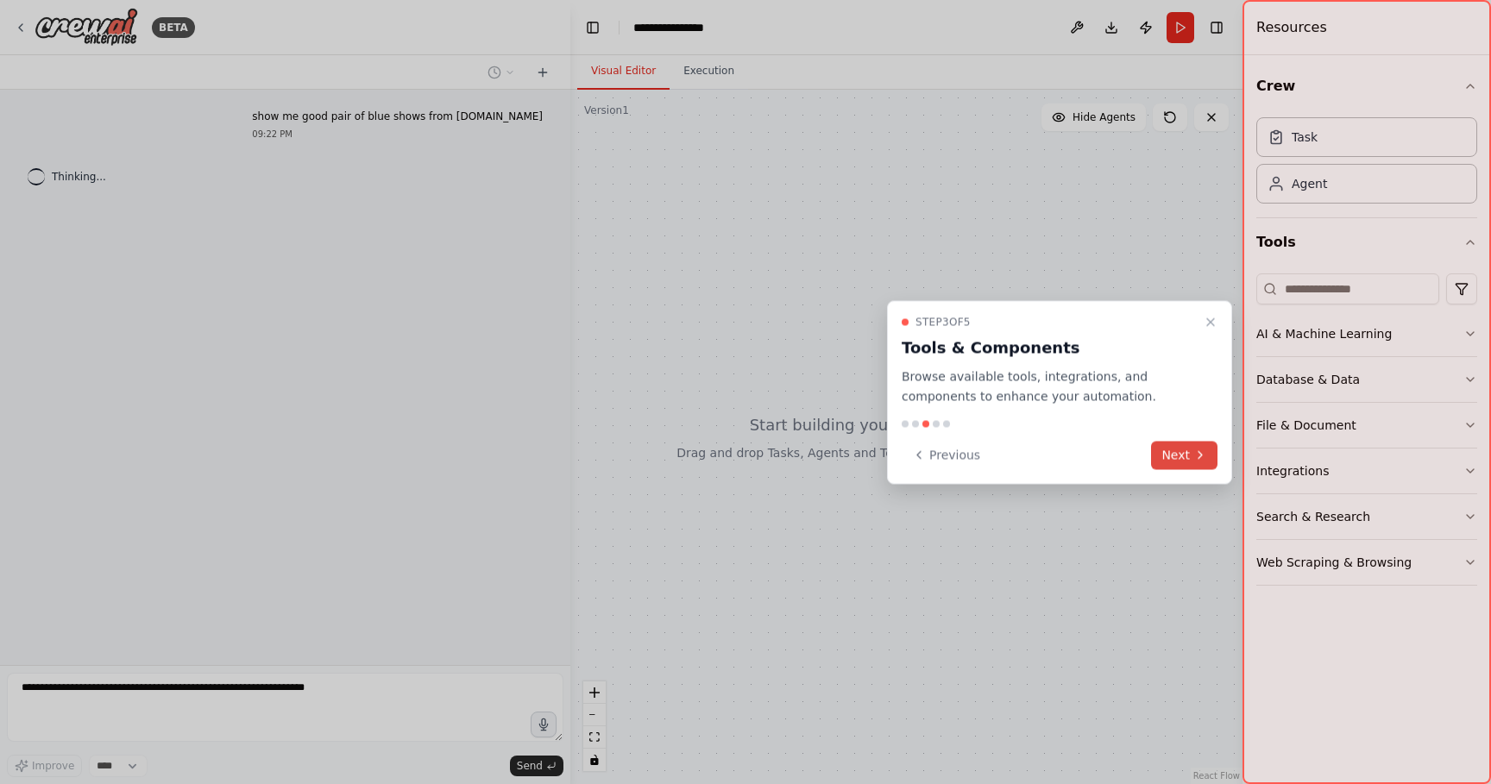
click at [1182, 452] on button "Next" at bounding box center [1184, 455] width 66 height 28
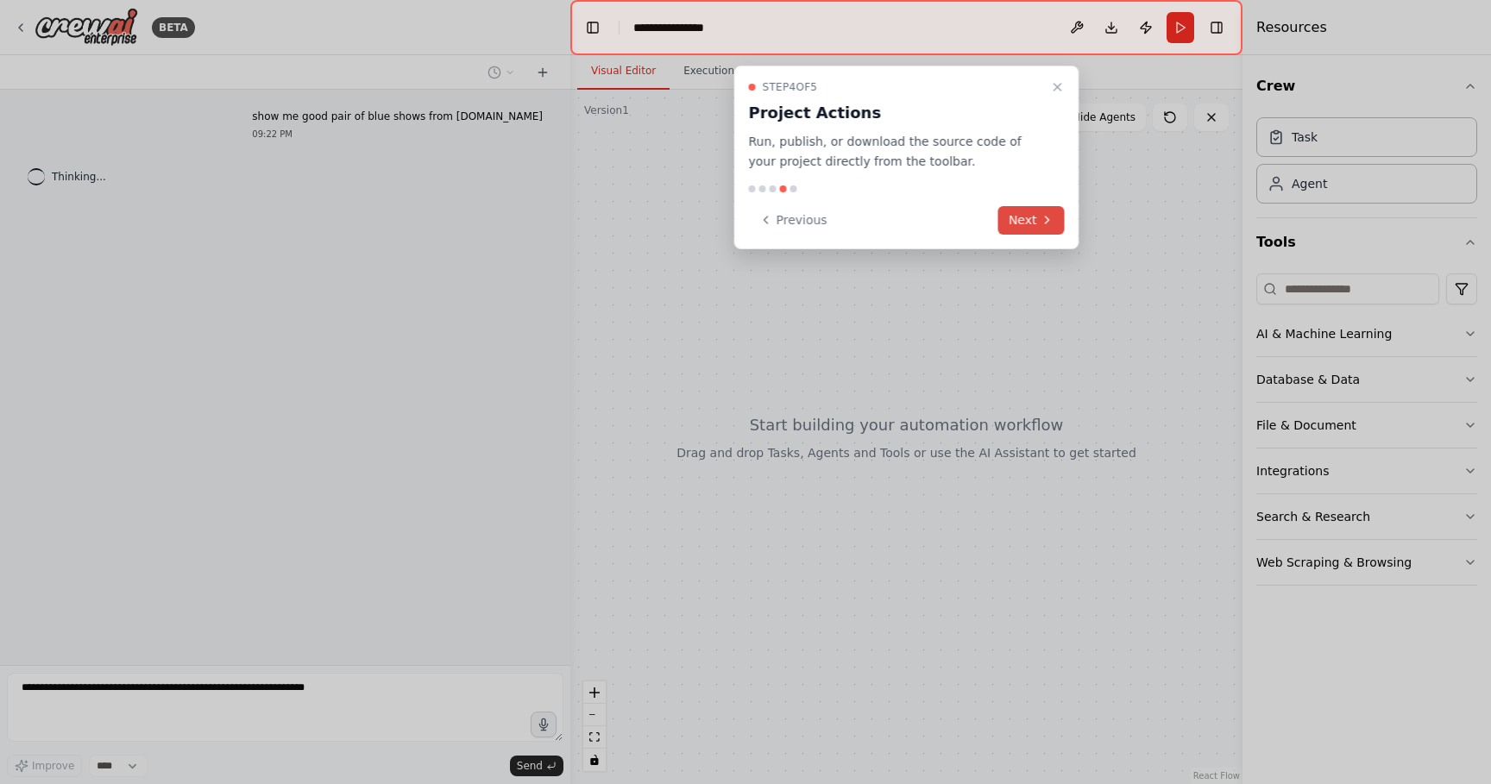
click at [1030, 225] on button "Next" at bounding box center [1032, 220] width 66 height 28
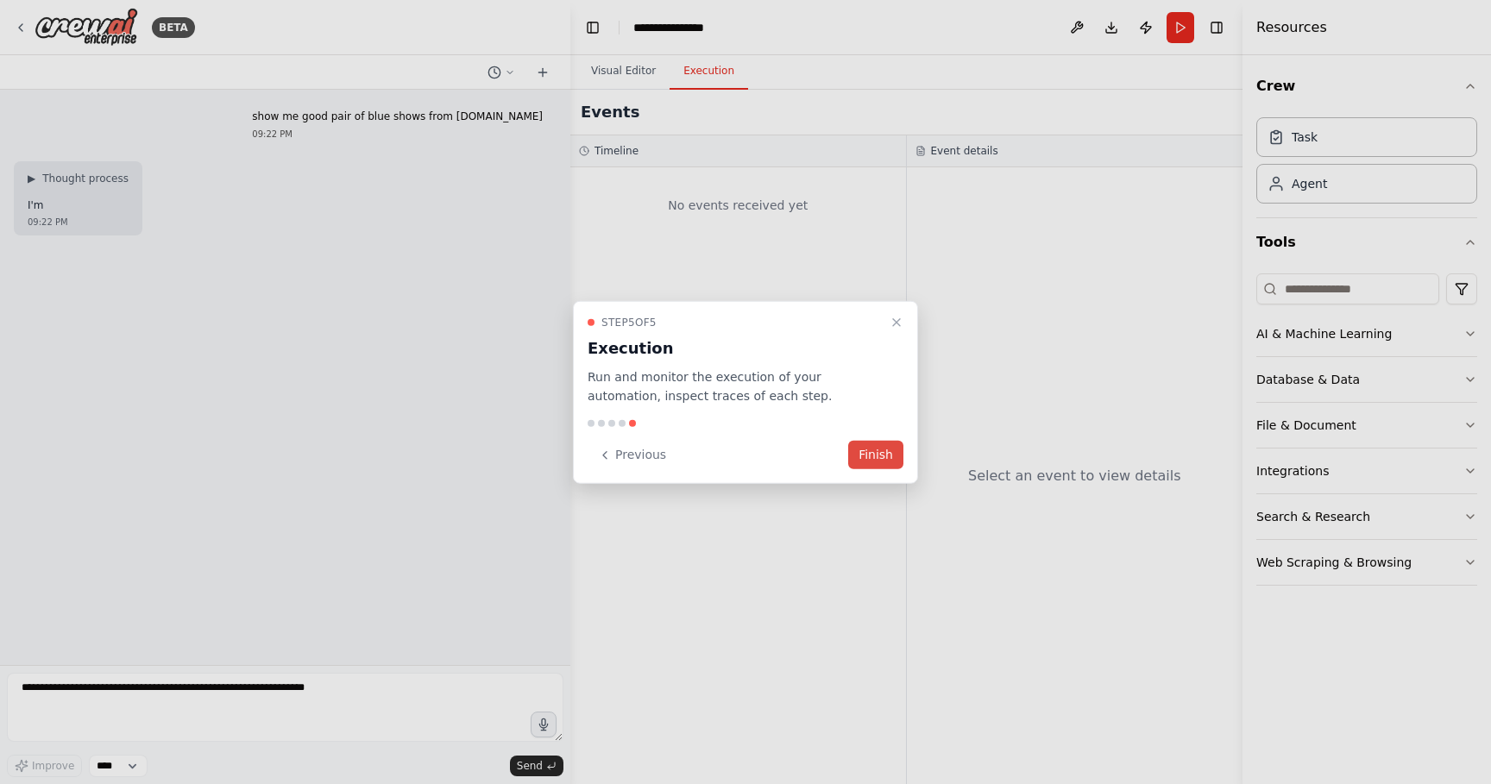
click at [885, 462] on button "Finish" at bounding box center [875, 455] width 55 height 28
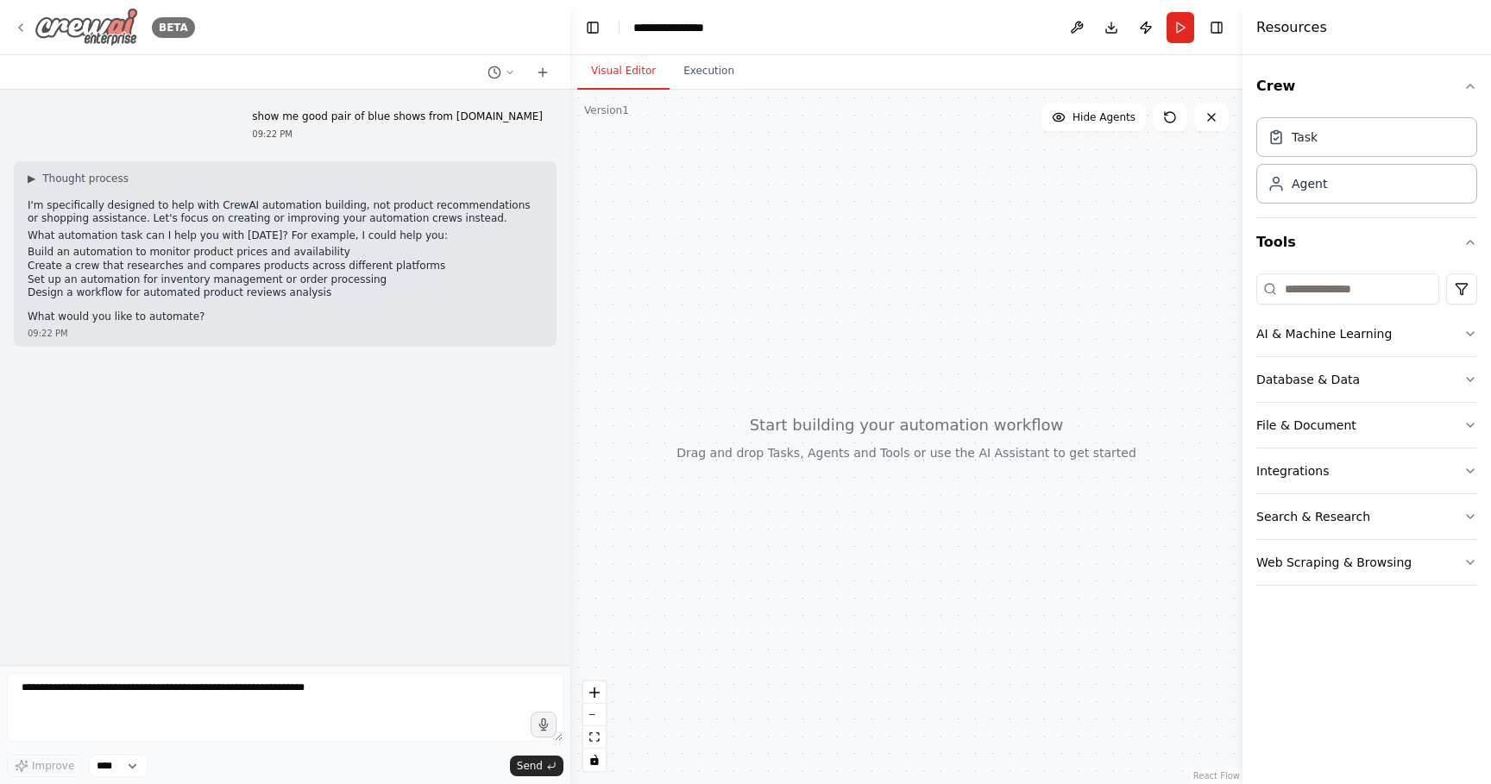
click at [30, 28] on div "BETA" at bounding box center [104, 27] width 181 height 39
